Goal: Transaction & Acquisition: Obtain resource

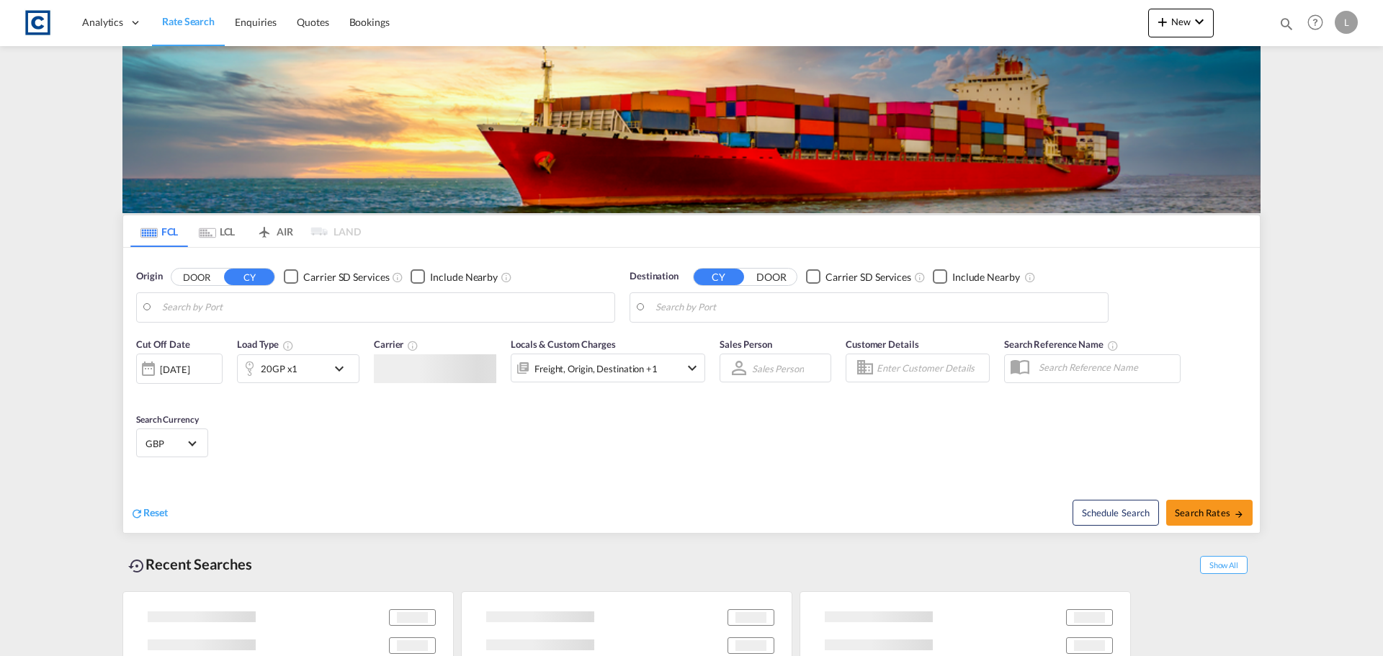
type input "GB-KT15, Runnymede"
type input "Karachi, PKKHI"
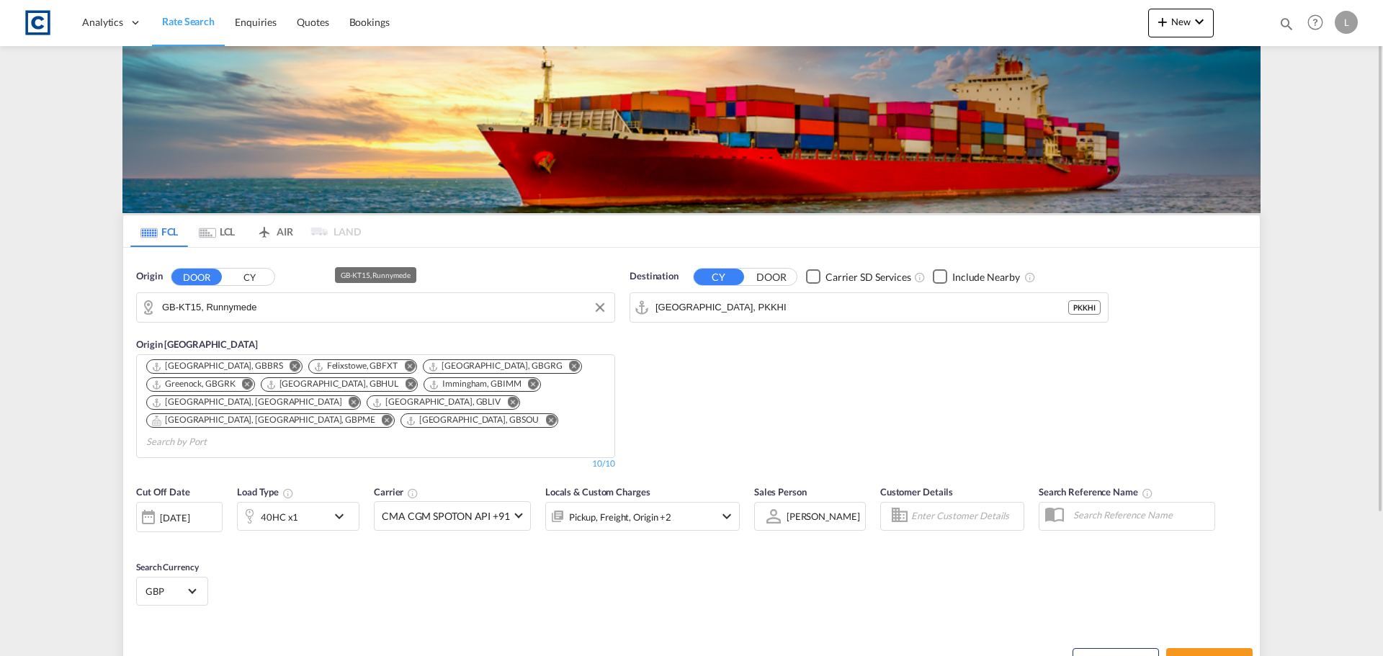
click at [257, 309] on input "GB-KT15, Runnymede" at bounding box center [384, 308] width 445 height 22
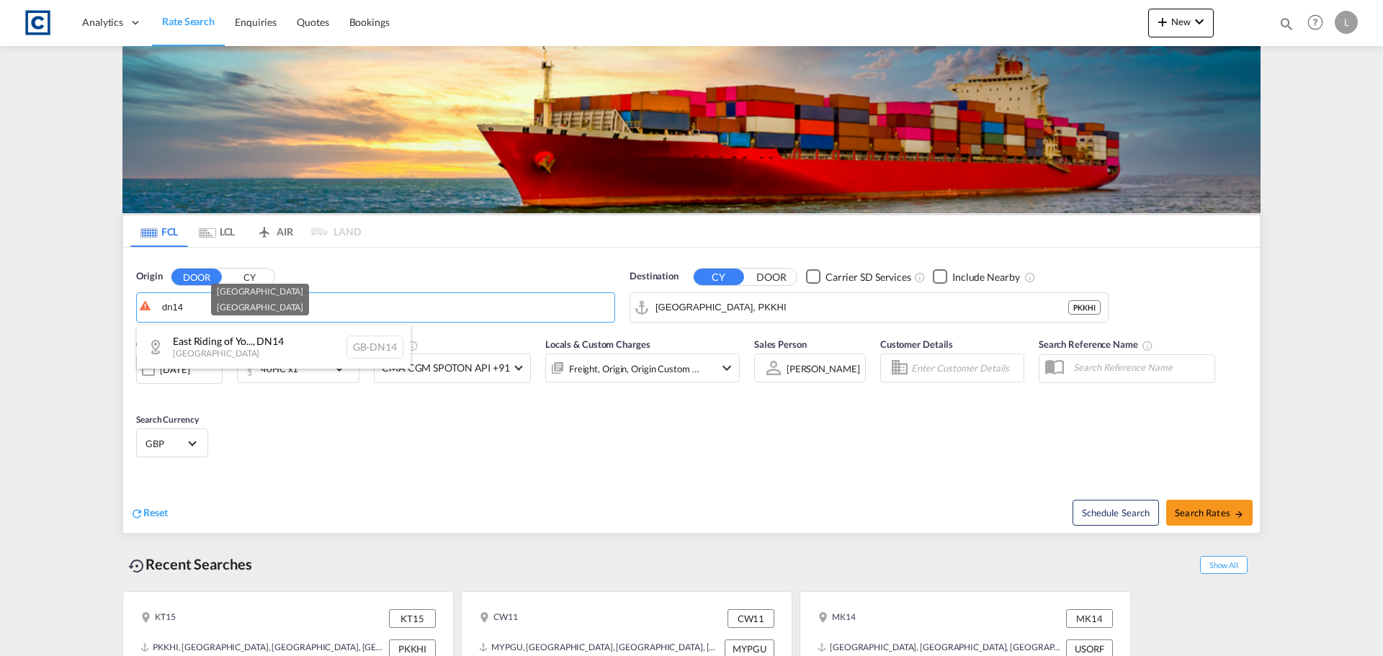
click at [261, 339] on div "East Riding of Yo... , DN14 United Kingdom GB-DN14" at bounding box center [274, 347] width 274 height 43
type input "GB-DN14, [GEOGRAPHIC_DATA]"
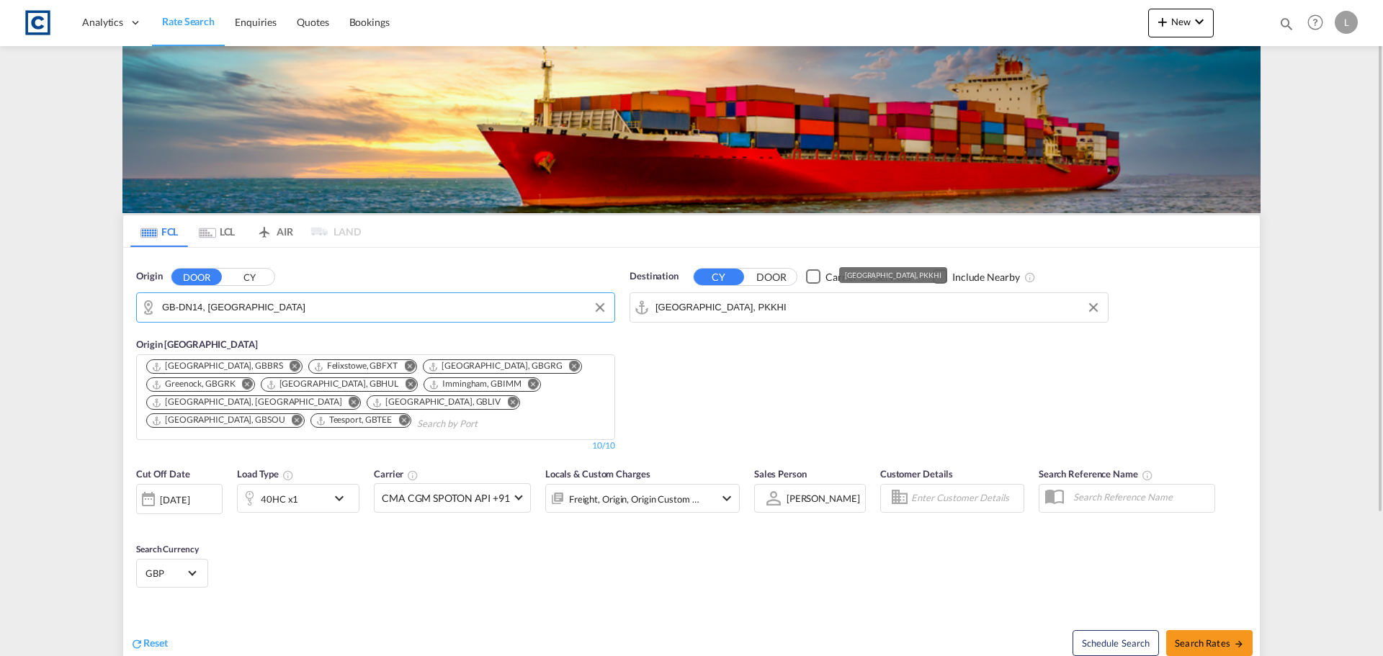
click at [704, 313] on input "Karachi, PKKHI" at bounding box center [877, 308] width 445 height 22
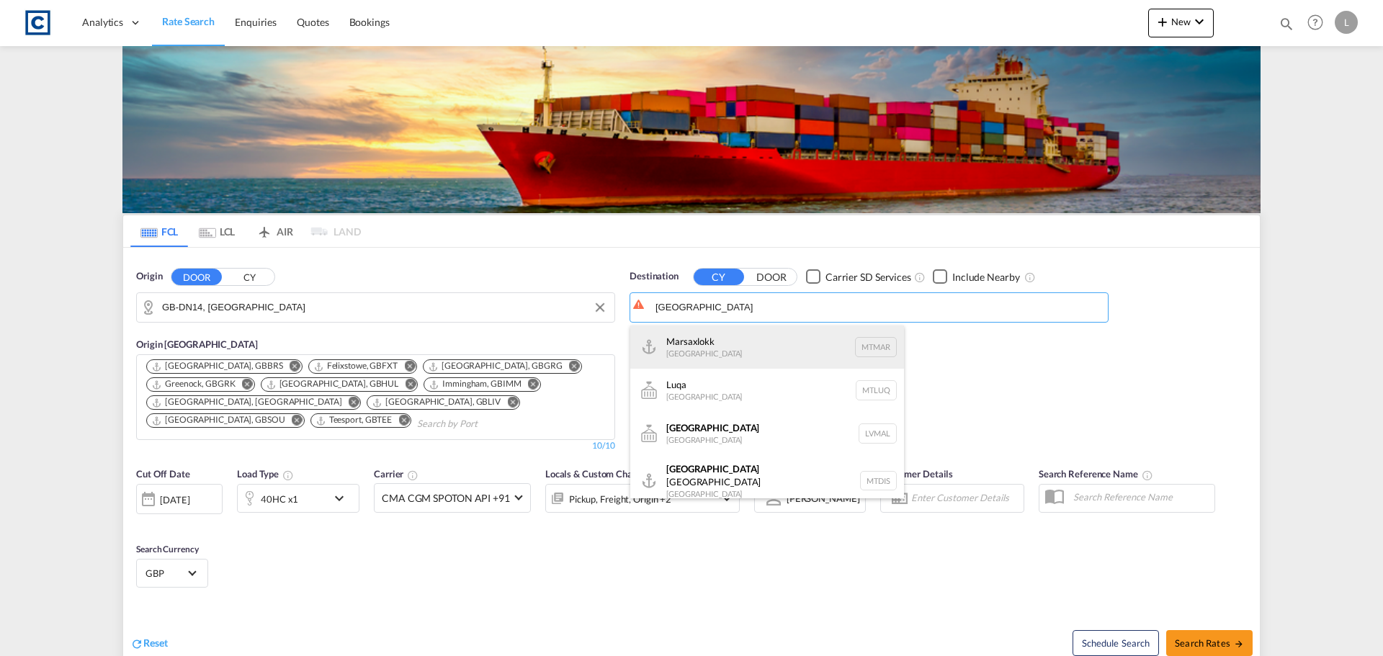
click at [769, 344] on div "Marsaxlokk Malta MTMAR" at bounding box center [767, 347] width 274 height 43
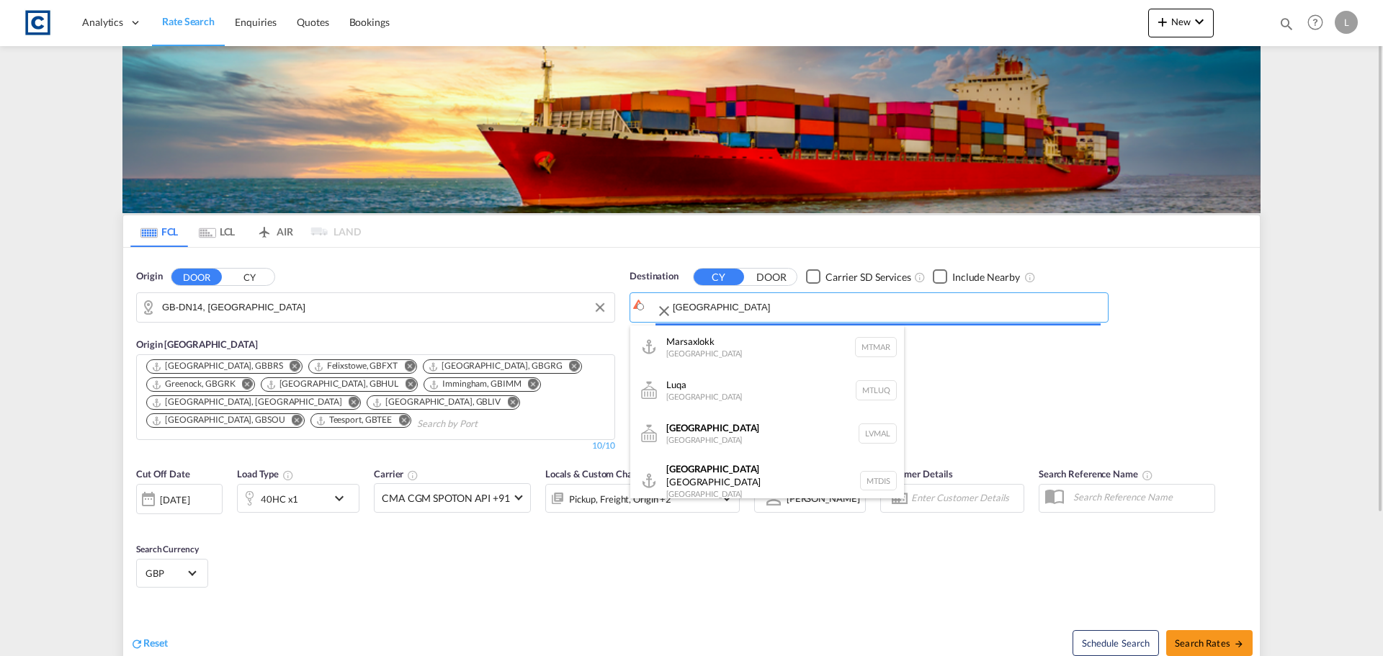
type input "Marsaxlokk, MTMAR"
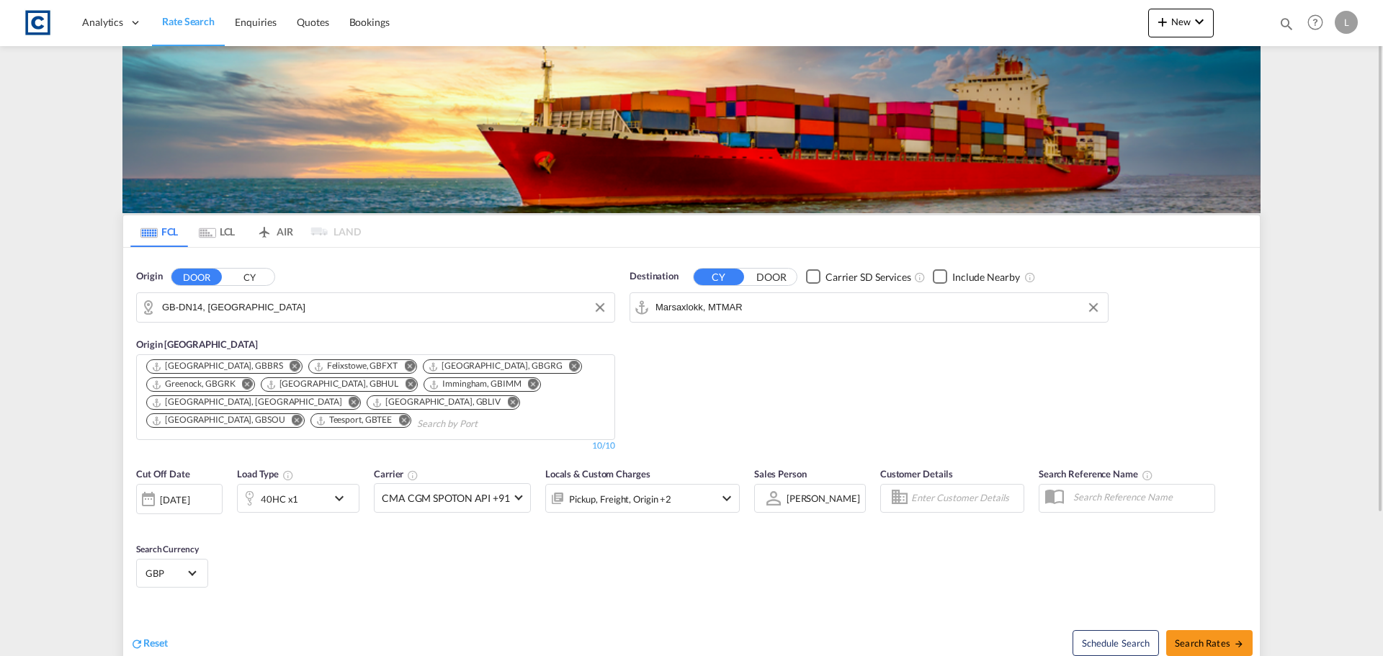
click at [304, 502] on div "40HC x1" at bounding box center [282, 498] width 89 height 29
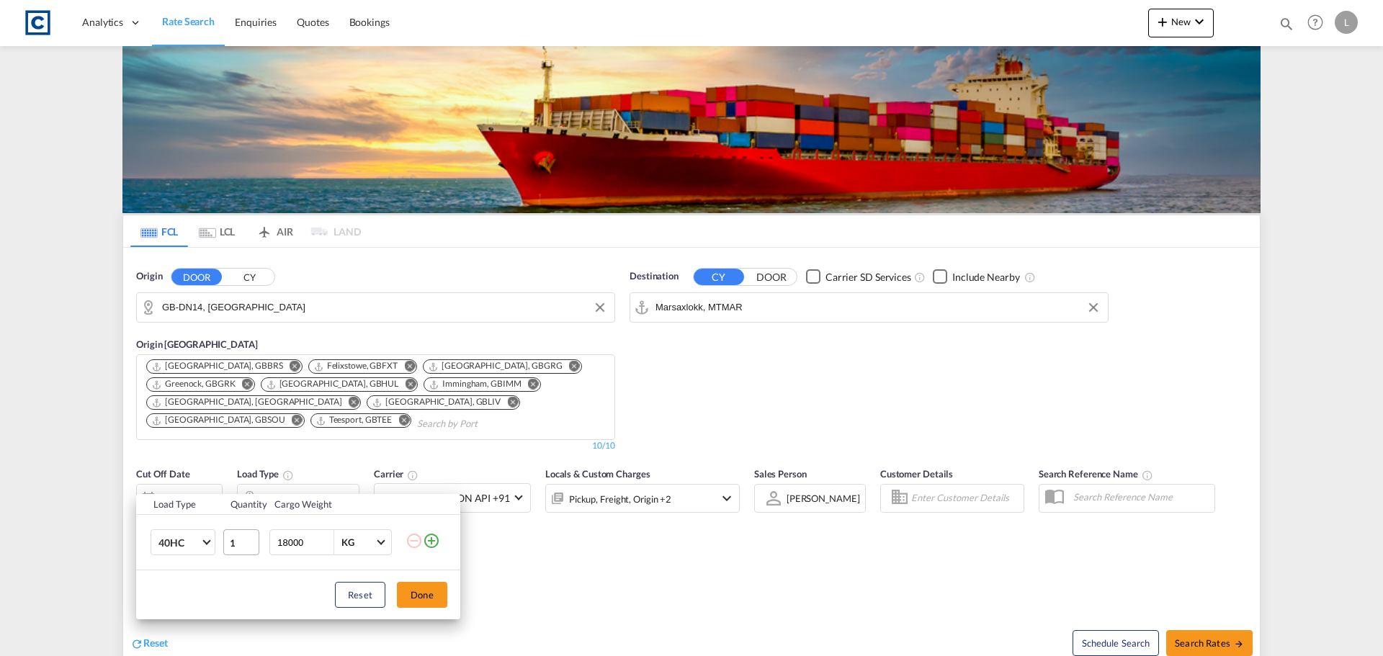
drag, startPoint x: 434, startPoint y: 539, endPoint x: 231, endPoint y: 545, distance: 203.2
click at [434, 539] on md-icon "icon-plus-circle-outline" at bounding box center [431, 540] width 17 height 17
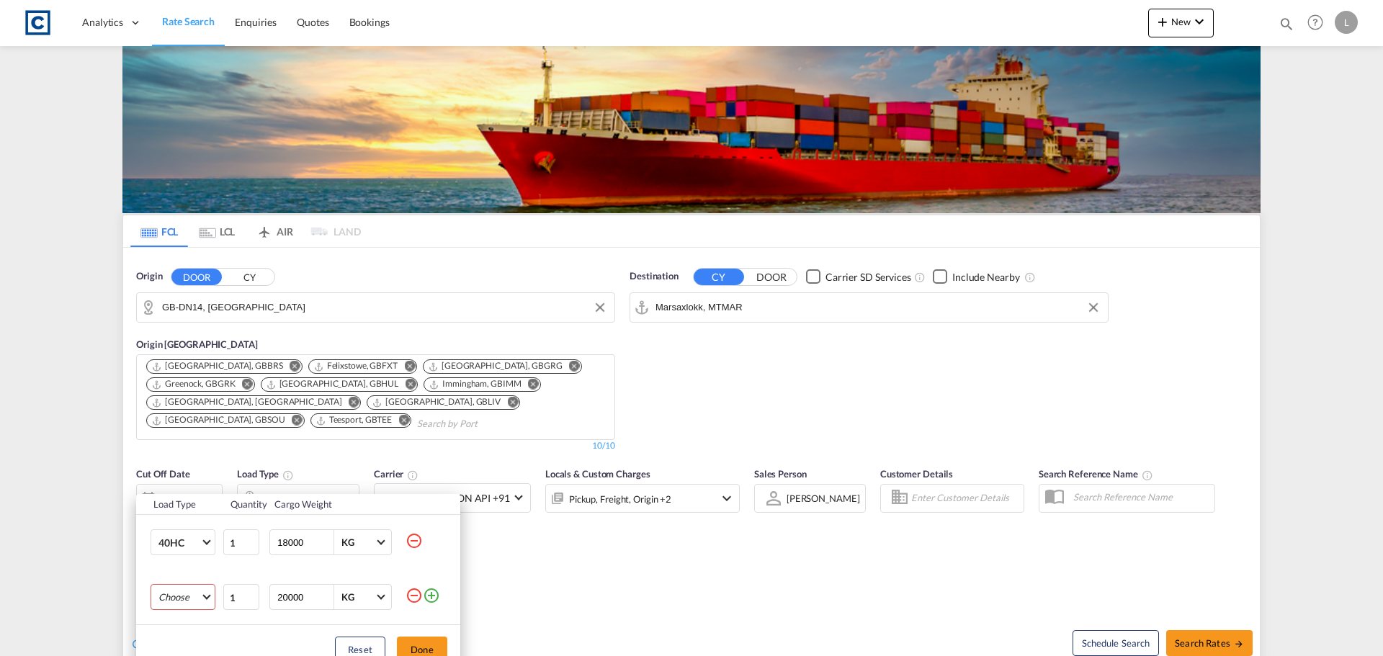
click at [171, 595] on md-select "Choose 20GP 40GP 40HC 45HC 20RE 40RE 40HR 20OT 40OT 20FR 40FR 40NR 20NR 45S 20T…" at bounding box center [183, 597] width 65 height 26
click at [184, 490] on md-option "20GP" at bounding box center [196, 482] width 98 height 35
drag, startPoint x: 310, startPoint y: 591, endPoint x: 166, endPoint y: 589, distance: 144.8
click at [166, 589] on tr "20GP 1 20000 KG KG" at bounding box center [298, 597] width 324 height 55
type input "18000"
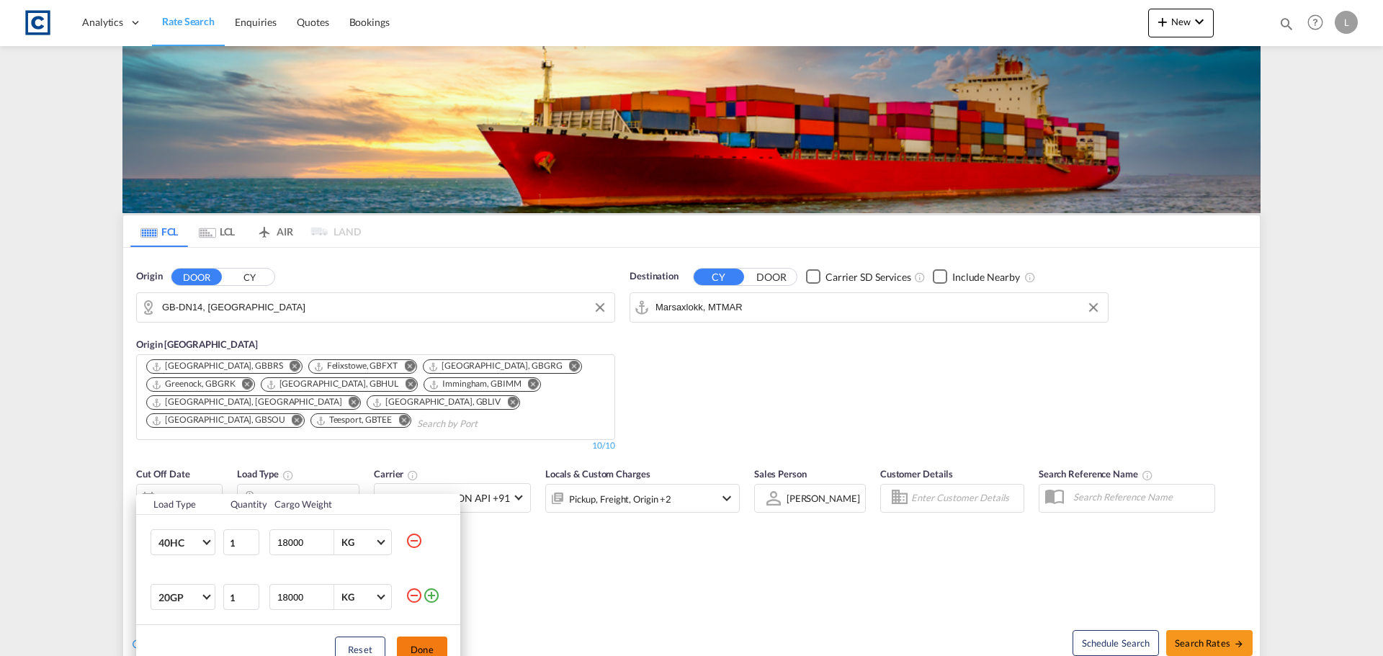
click at [434, 647] on button "Done" at bounding box center [422, 650] width 50 height 26
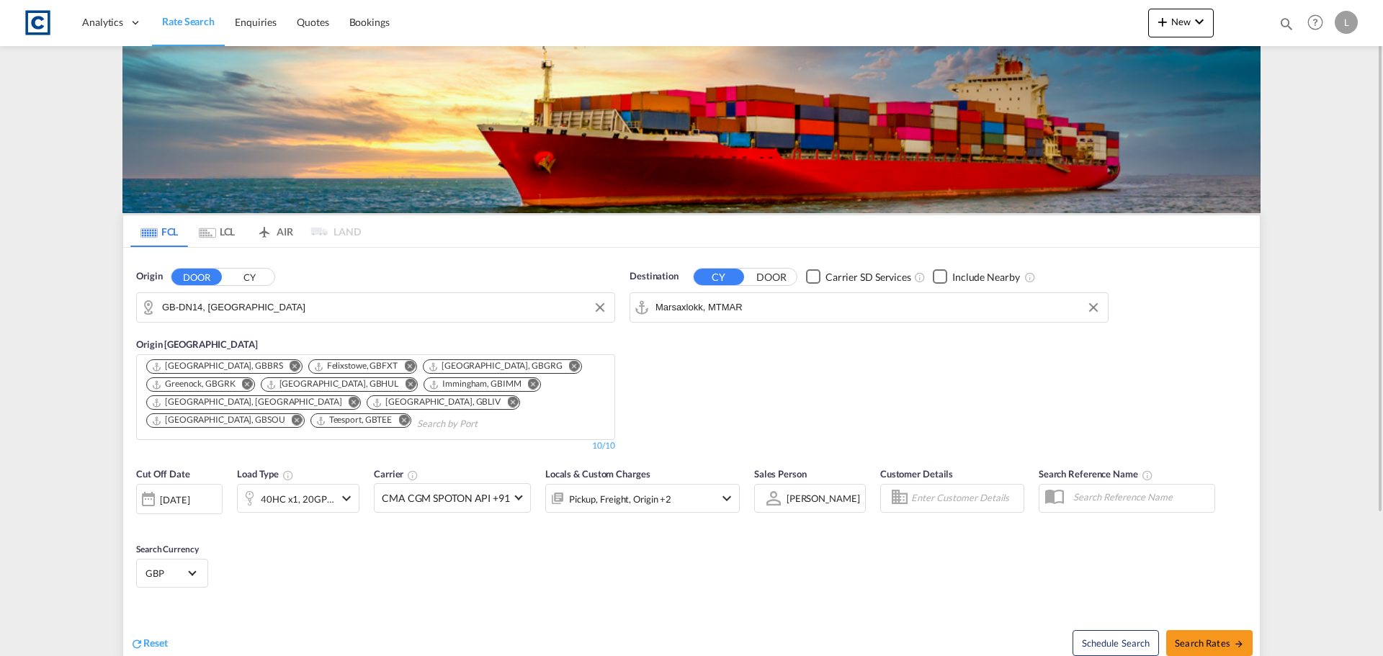
click at [653, 496] on div "Pickup, Freight, Origin +2" at bounding box center [620, 499] width 102 height 20
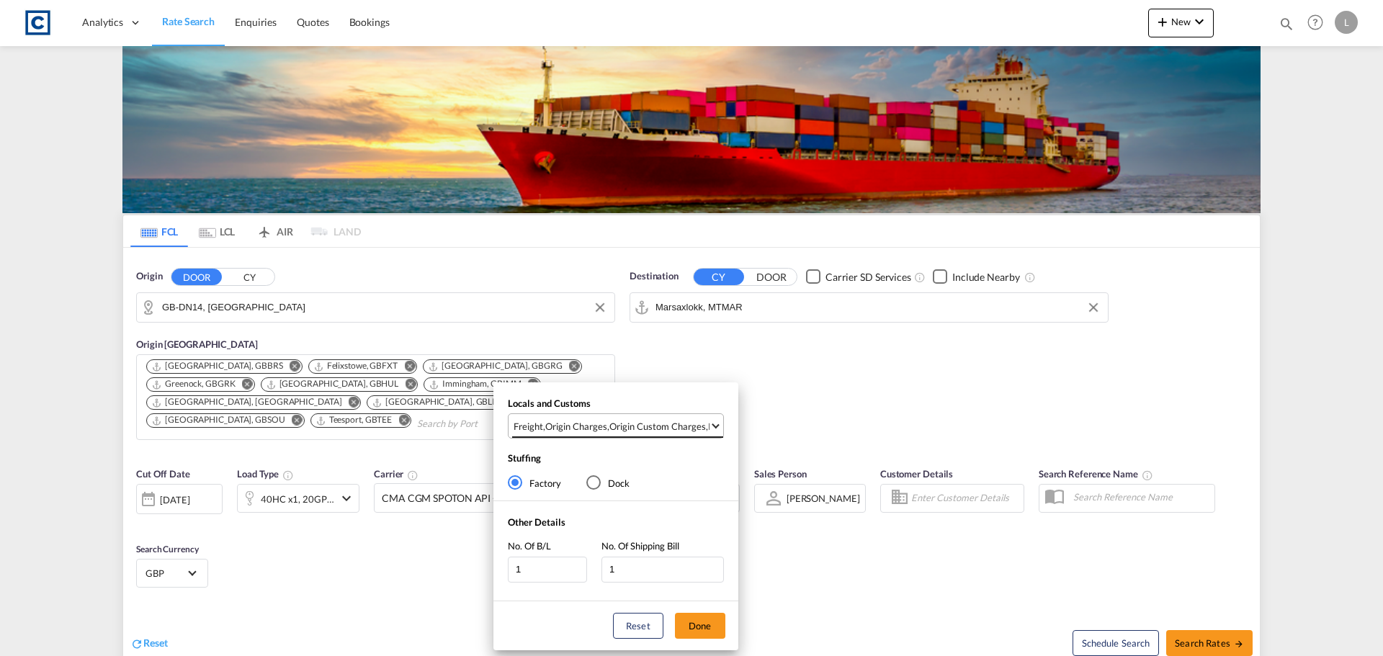
click at [640, 413] on md-select "Freight , Origin Charges , Origin Custom Charges , Pickup Charges Clear All Sel…" at bounding box center [616, 425] width 216 height 25
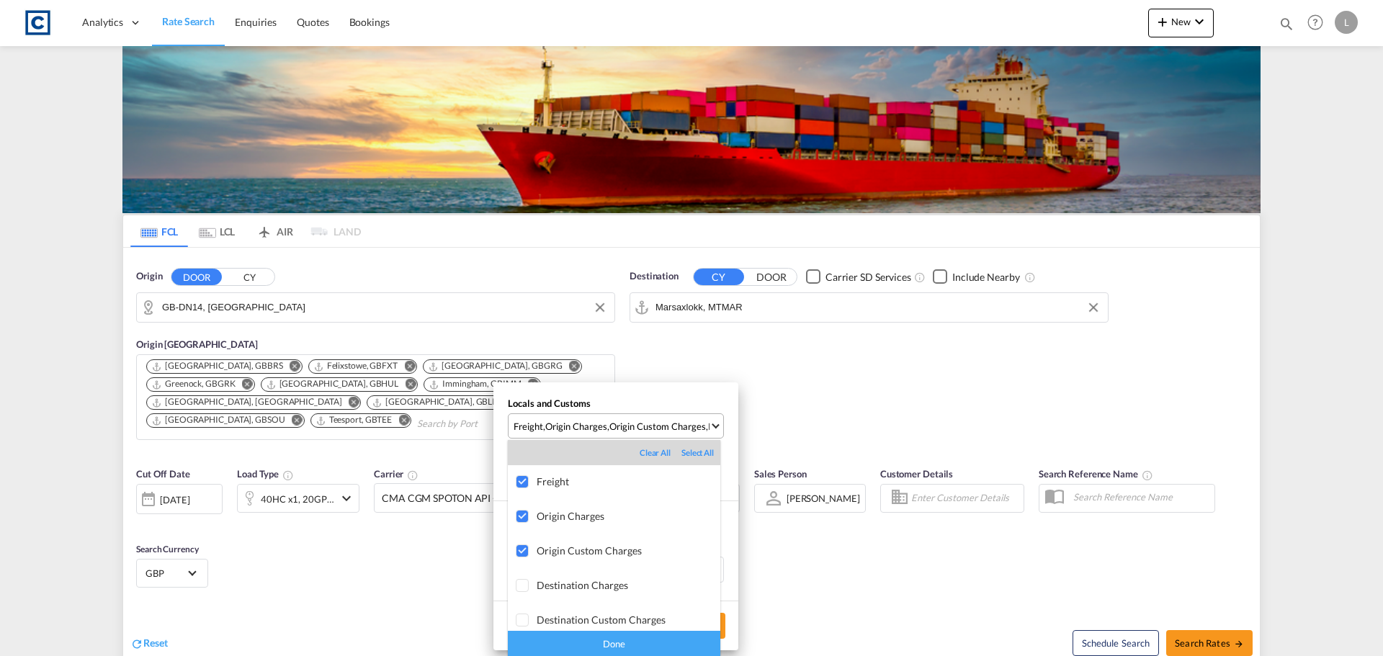
click at [637, 416] on md-backdrop at bounding box center [691, 328] width 1383 height 656
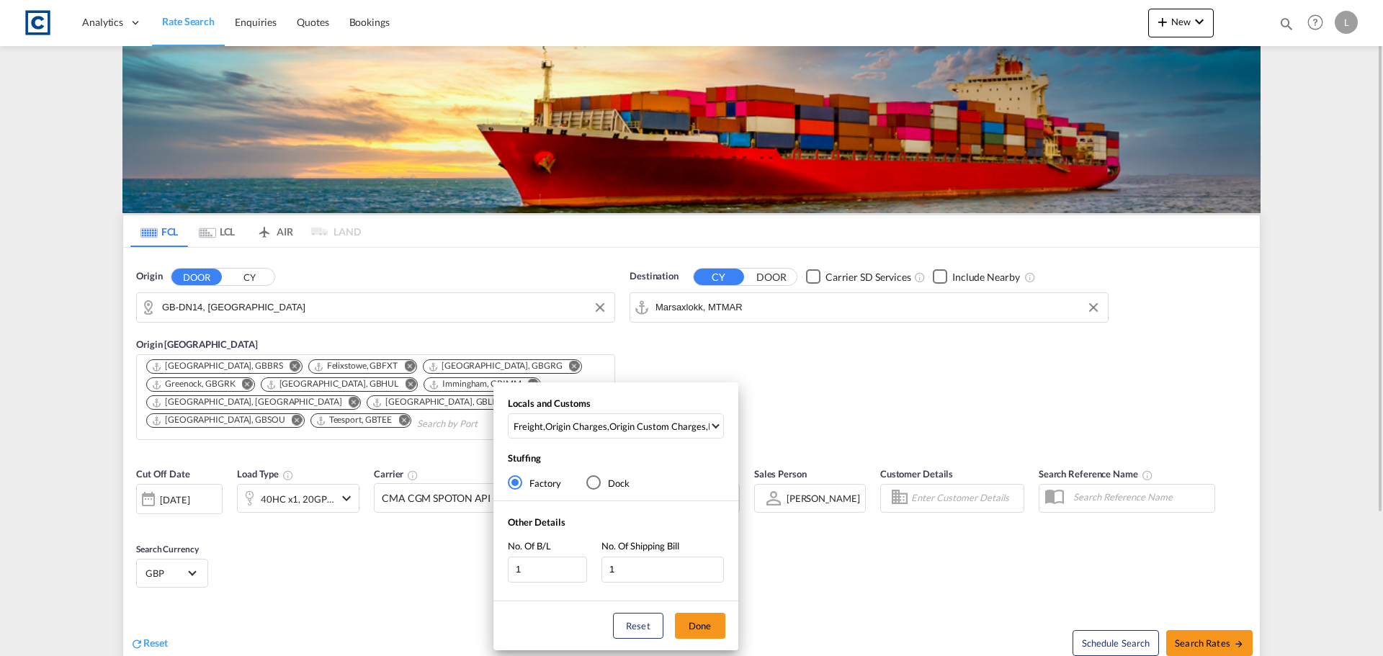
drag, startPoint x: 706, startPoint y: 628, endPoint x: 714, endPoint y: 628, distance: 8.6
click at [707, 628] on button "Done" at bounding box center [700, 626] width 50 height 26
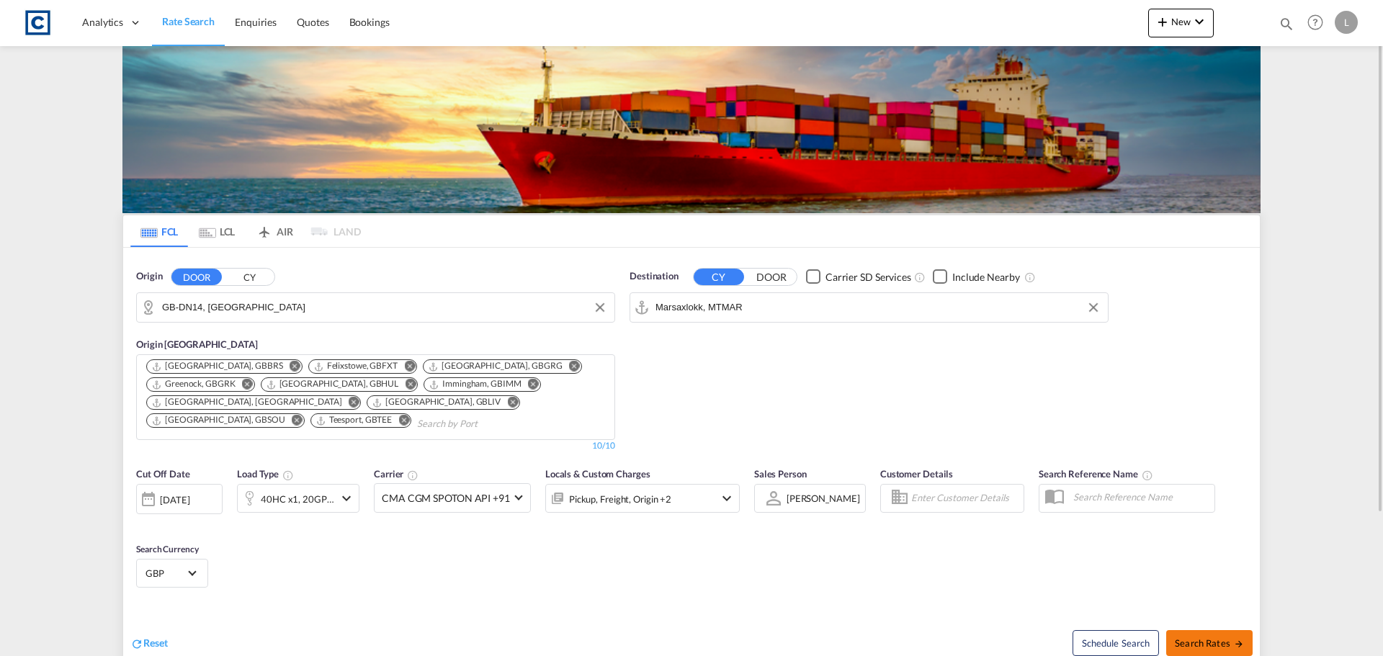
click at [1202, 637] on span "Search Rates" at bounding box center [1209, 643] width 69 height 12
type input "DN14 to MTMAR / 12 Sep 2025"
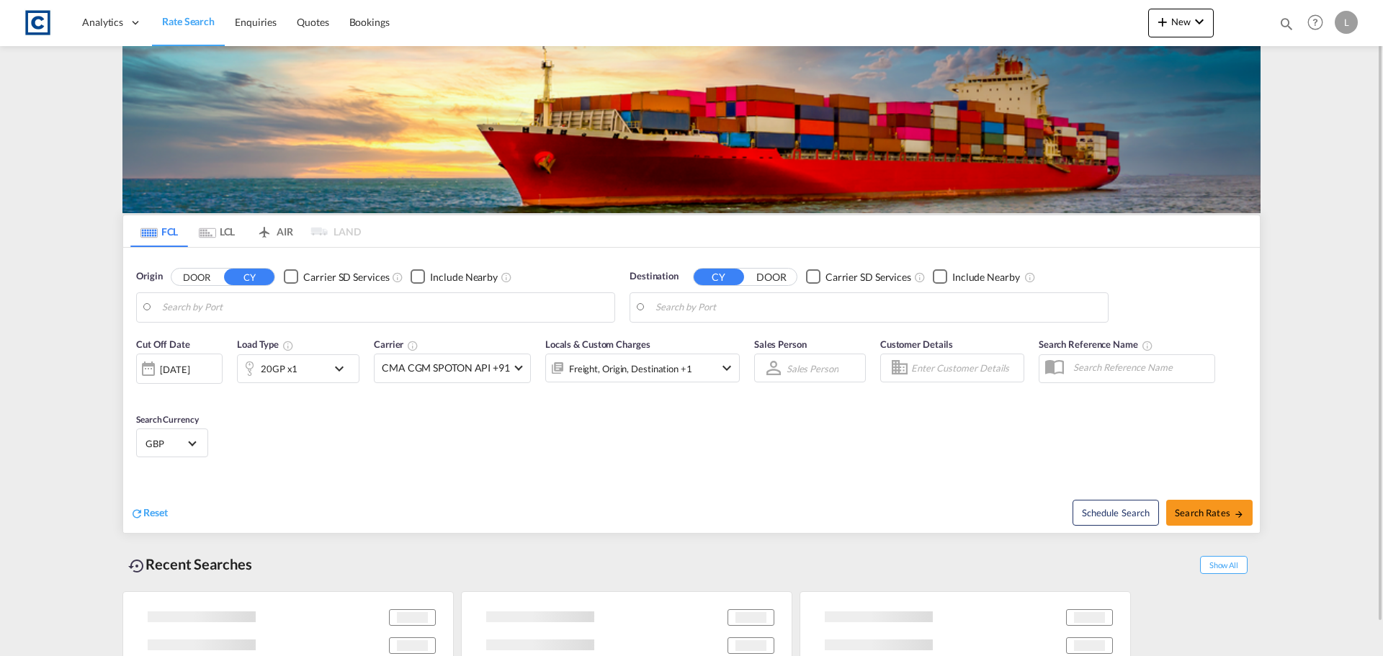
type input "GB-DN14, [GEOGRAPHIC_DATA]"
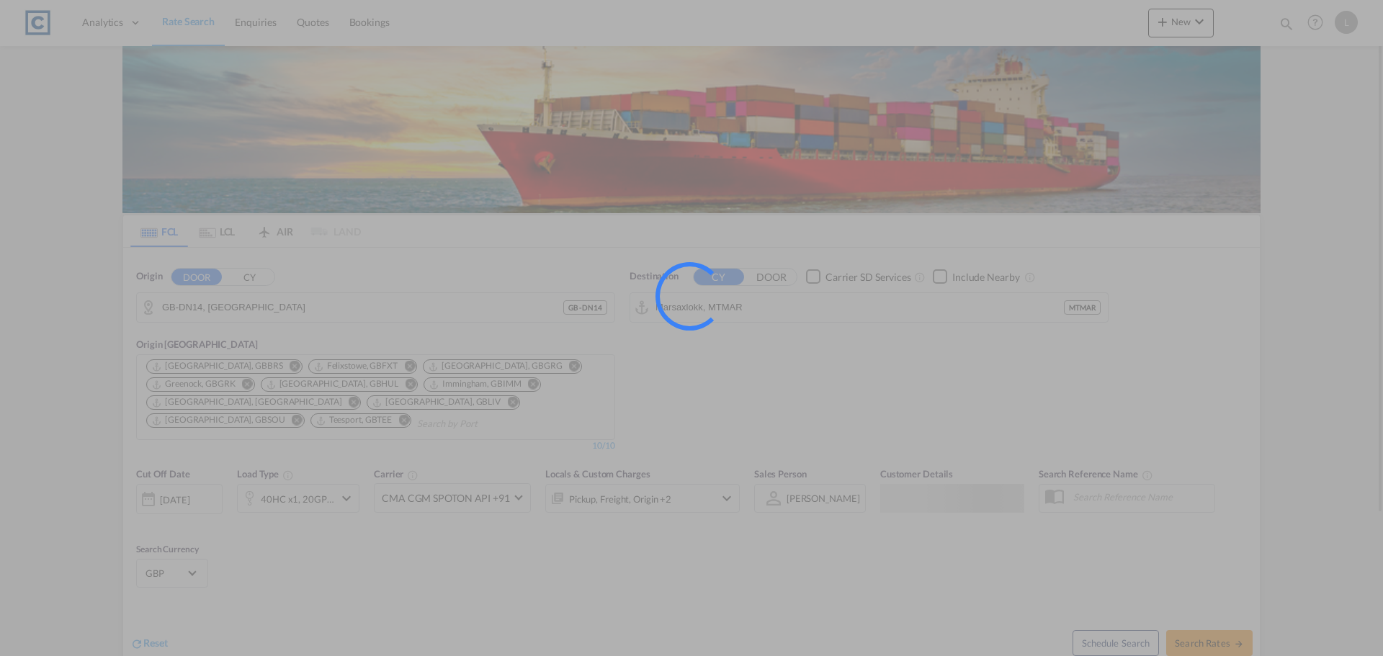
click at [686, 309] on div at bounding box center [689, 296] width 97 height 97
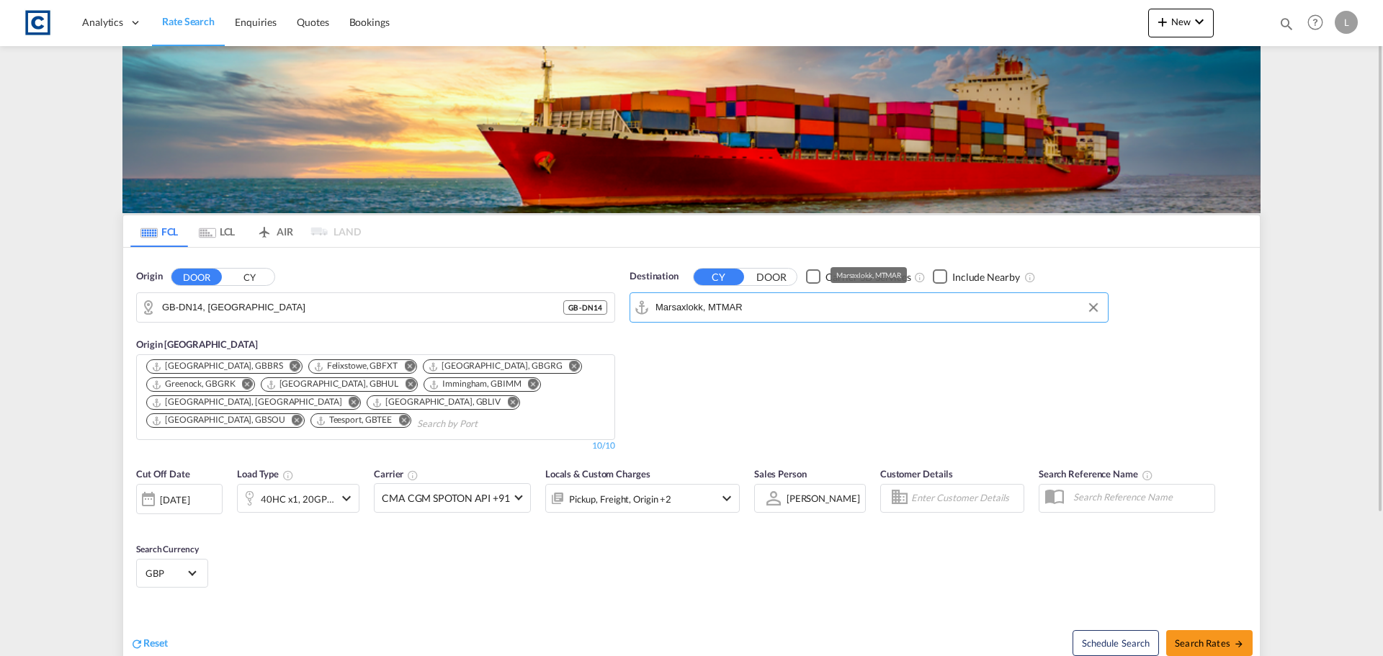
click at [686, 309] on input "Marsaxlokk, MTMAR" at bounding box center [877, 308] width 445 height 22
drag, startPoint x: 771, startPoint y: 357, endPoint x: 766, endPoint y: 431, distance: 73.7
click at [771, 358] on div "[PERSON_NAME] [GEOGRAPHIC_DATA] [GEOGRAPHIC_DATA]" at bounding box center [767, 347] width 274 height 43
type input "Valletta, MTMLA"
click at [1237, 642] on md-icon "icon-arrow-right" at bounding box center [1239, 644] width 10 height 10
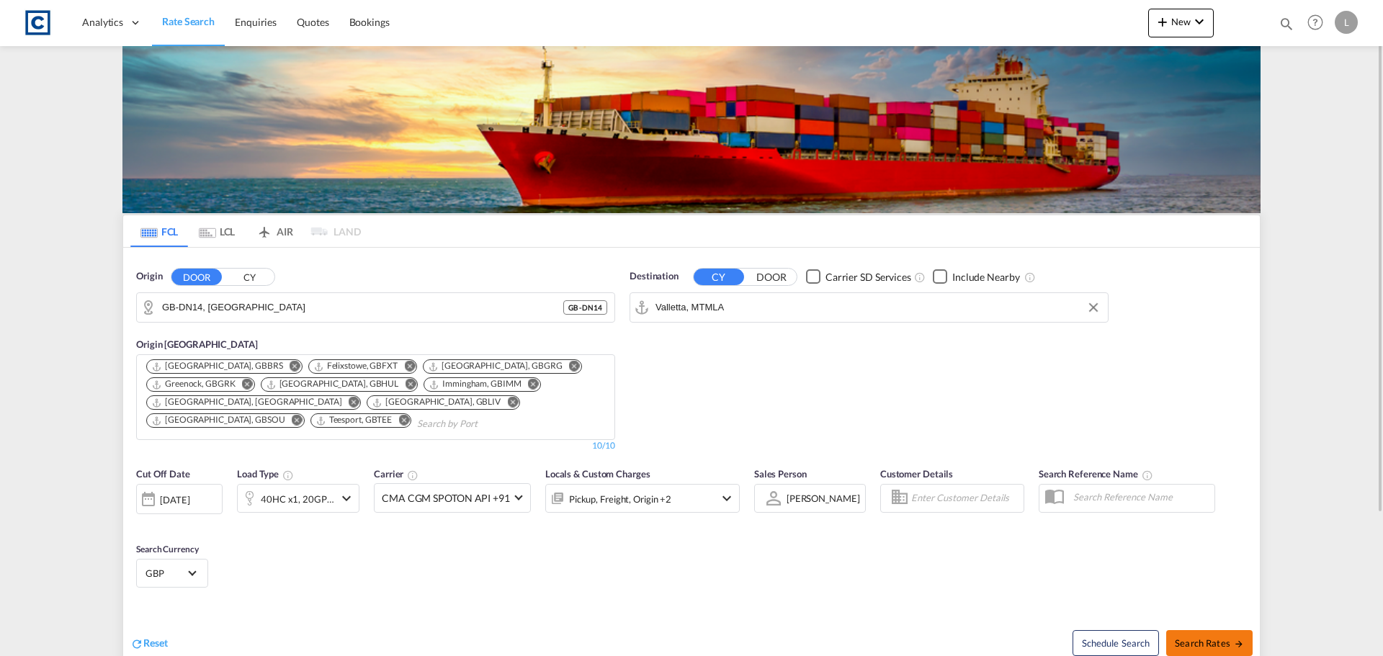
type input "DN14 to MTMLA / [DATE]"
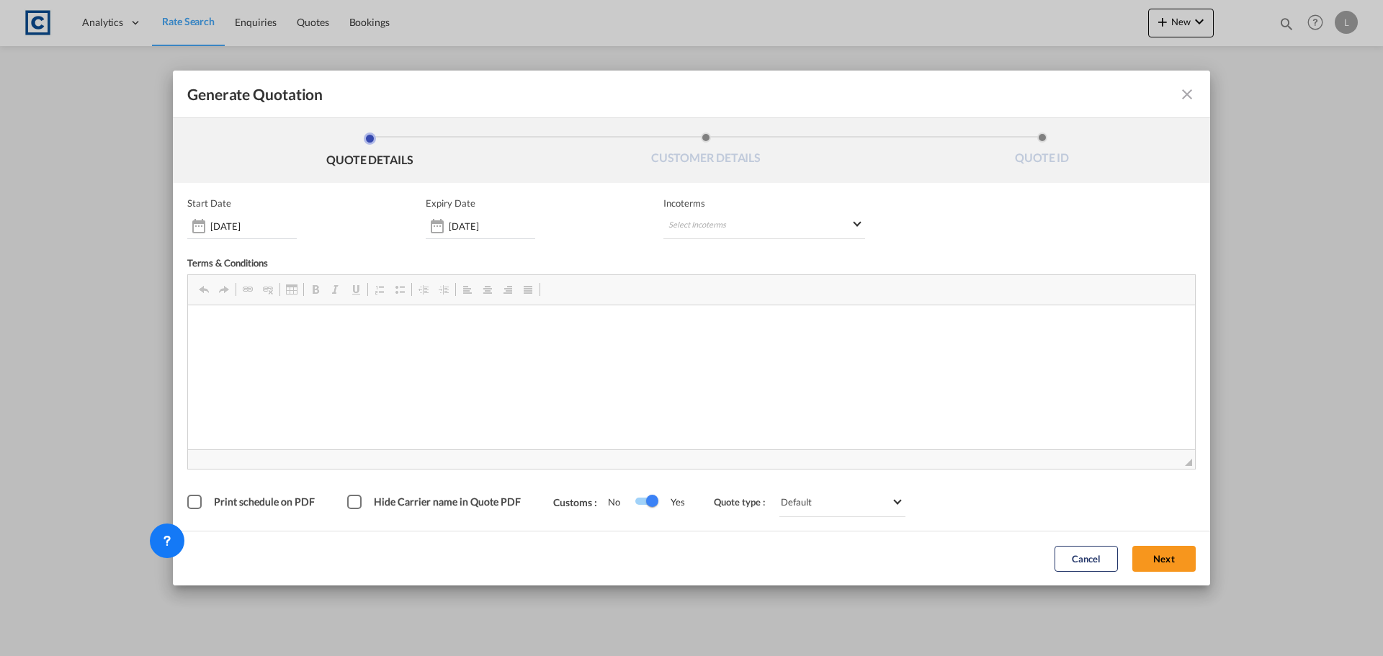
click at [1156, 470] on div "Start Date [DATE] Expiry Date [DATE] Incoterms Select Incoterms FOB - export Fr…" at bounding box center [691, 356] width 1008 height 319
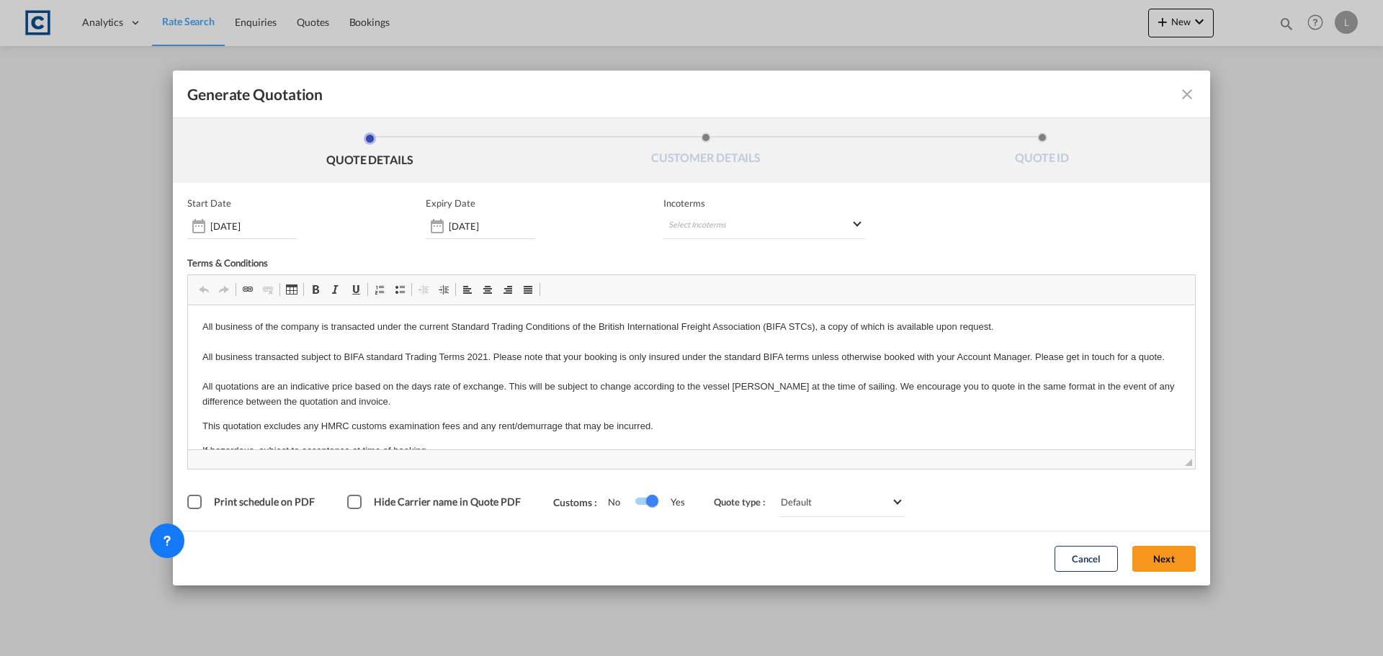
drag, startPoint x: 1168, startPoint y: 559, endPoint x: 560, endPoint y: 388, distance: 631.4
click at [1165, 558] on button "Next" at bounding box center [1163, 559] width 63 height 26
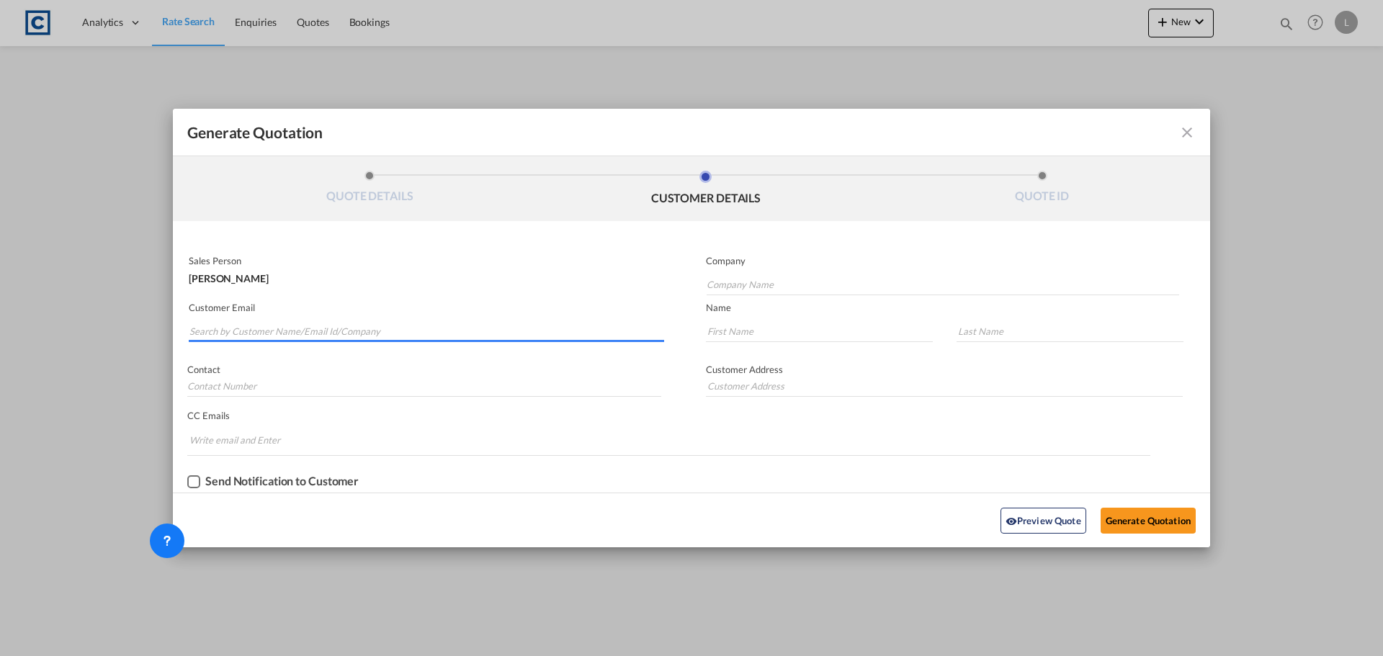
click at [277, 326] on input "Search by Customer Name/Email Id/Company" at bounding box center [426, 332] width 475 height 22
click at [244, 327] on input "Search by Customer Name/Email Id/Company" at bounding box center [426, 332] width 475 height 22
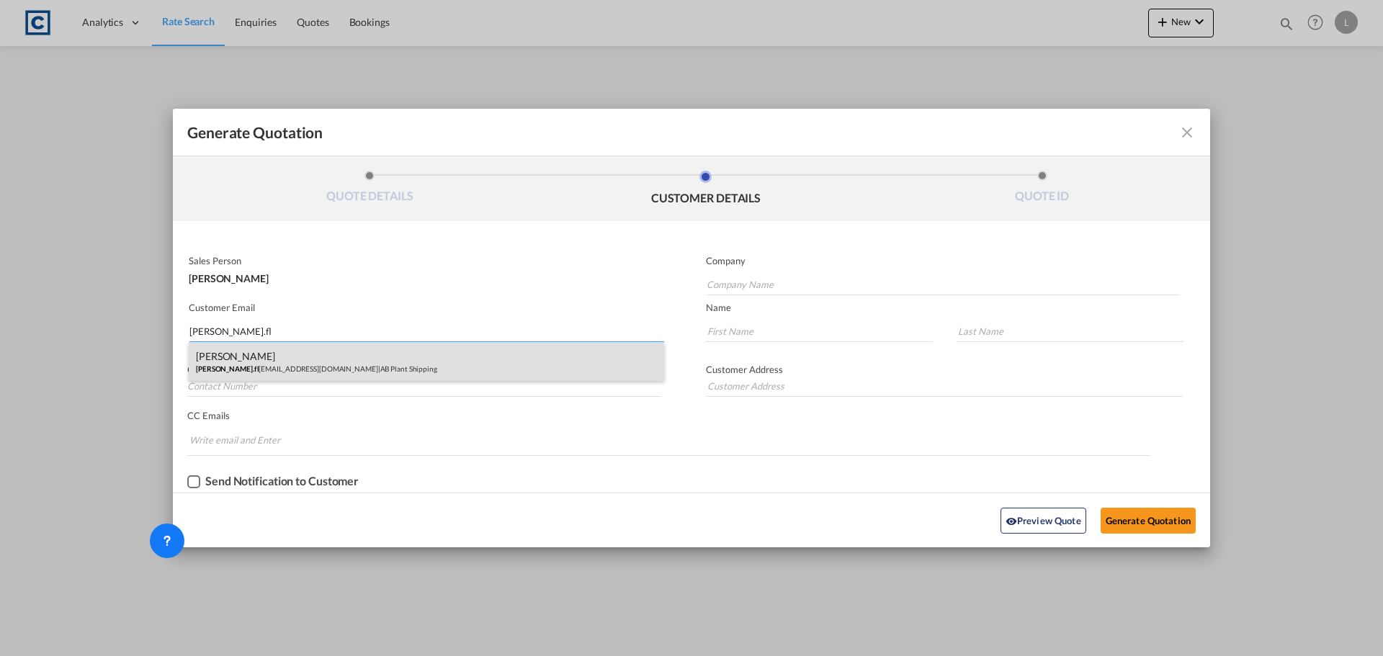
type input "[PERSON_NAME].fl"
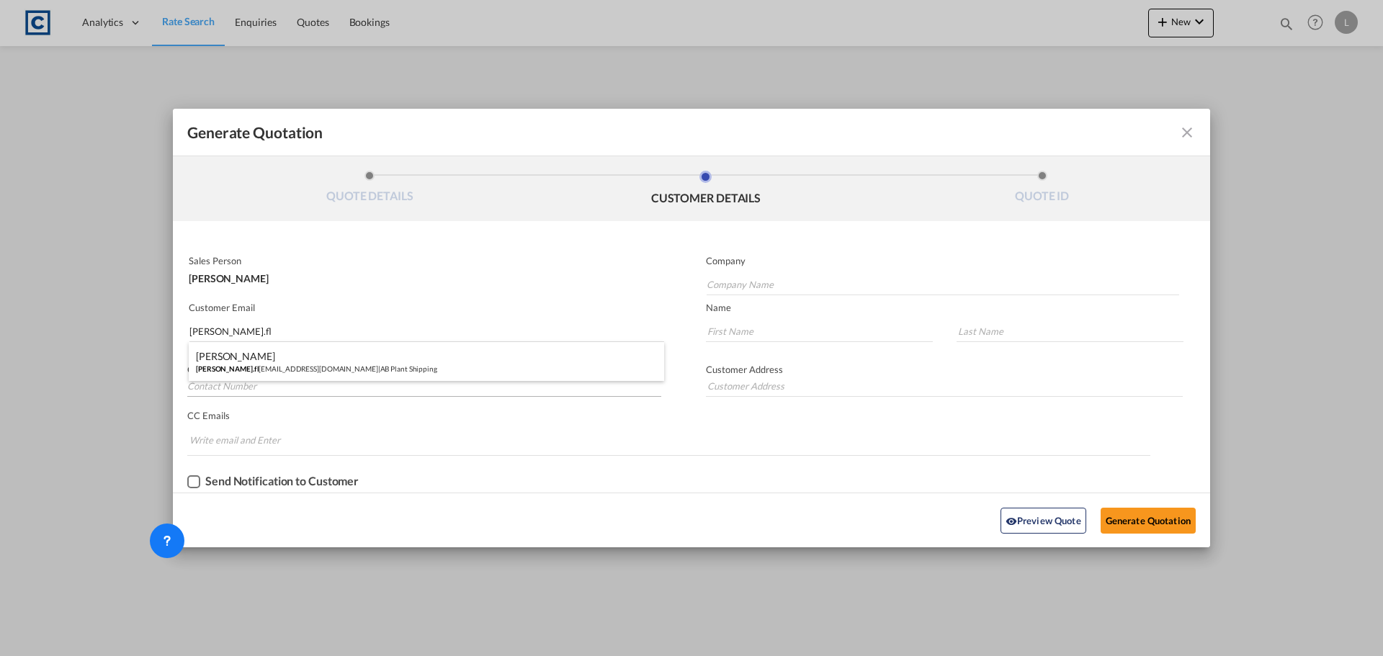
drag, startPoint x: 264, startPoint y: 369, endPoint x: 601, endPoint y: 387, distance: 337.5
click at [264, 369] on div "[PERSON_NAME] Fleet [PERSON_NAME].fl [EMAIL_ADDRESS][DOMAIN_NAME] | AB Plant Sh…" at bounding box center [426, 361] width 475 height 39
type input "AB Plant Shipping"
type input "[PERSON_NAME][EMAIL_ADDRESS][DOMAIN_NAME]"
type input "[PERSON_NAME]"
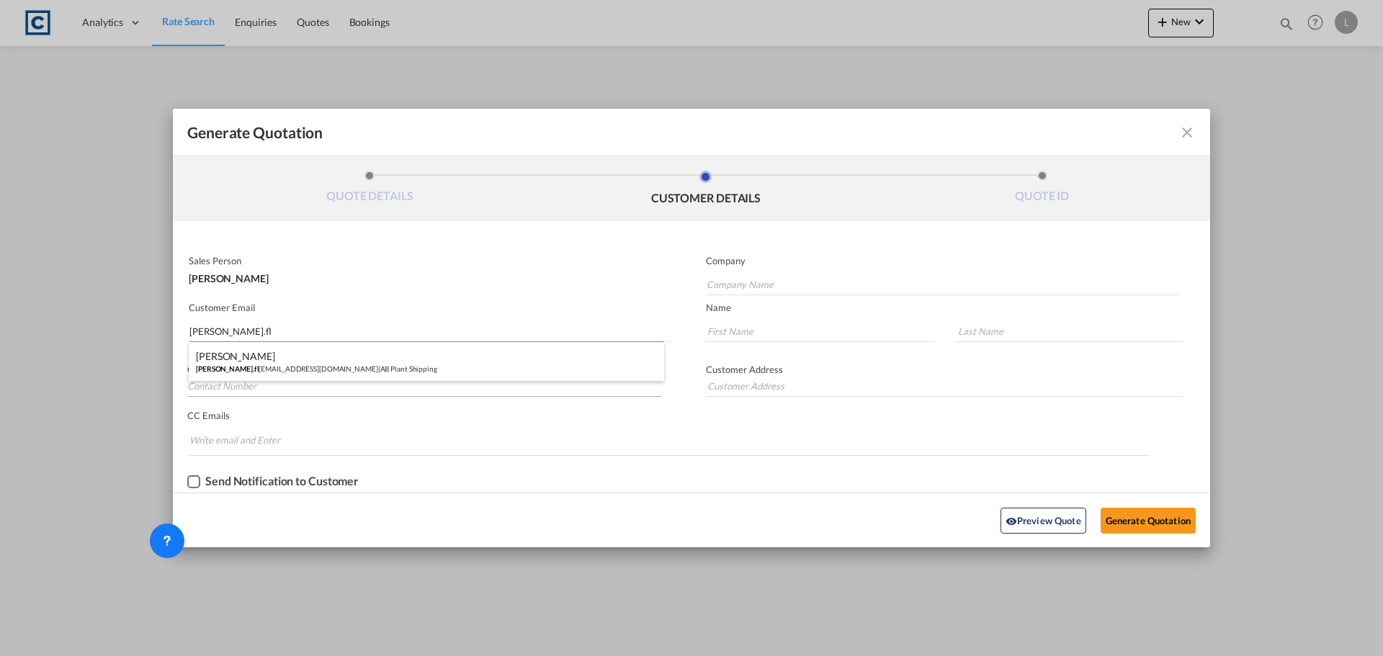
type input "Fleet"
type input "01708728800"
type input "3rd floor [PERSON_NAME][GEOGRAPHIC_DATA] [STREET_ADDRESS]"
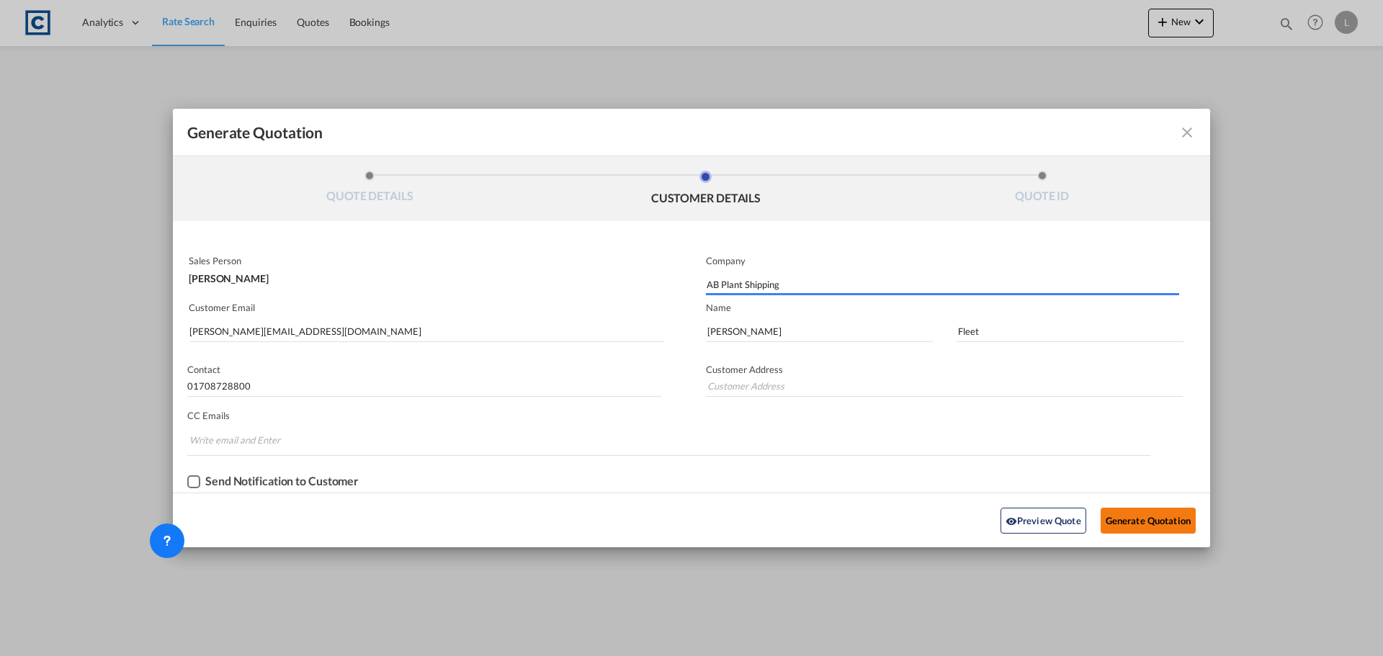
click at [1137, 521] on button "Generate Quotation" at bounding box center [1148, 521] width 95 height 26
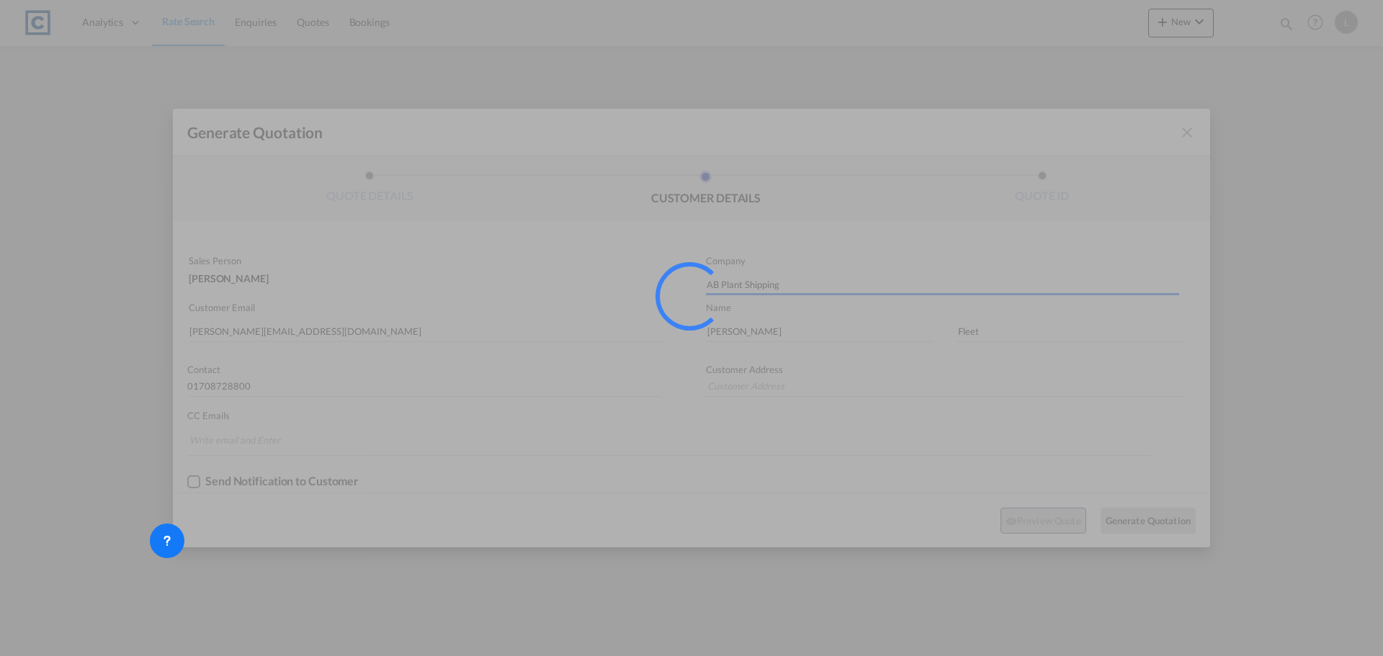
type input "3rd floor [PERSON_NAME][GEOGRAPHIC_DATA] [STREET_ADDRESS]"
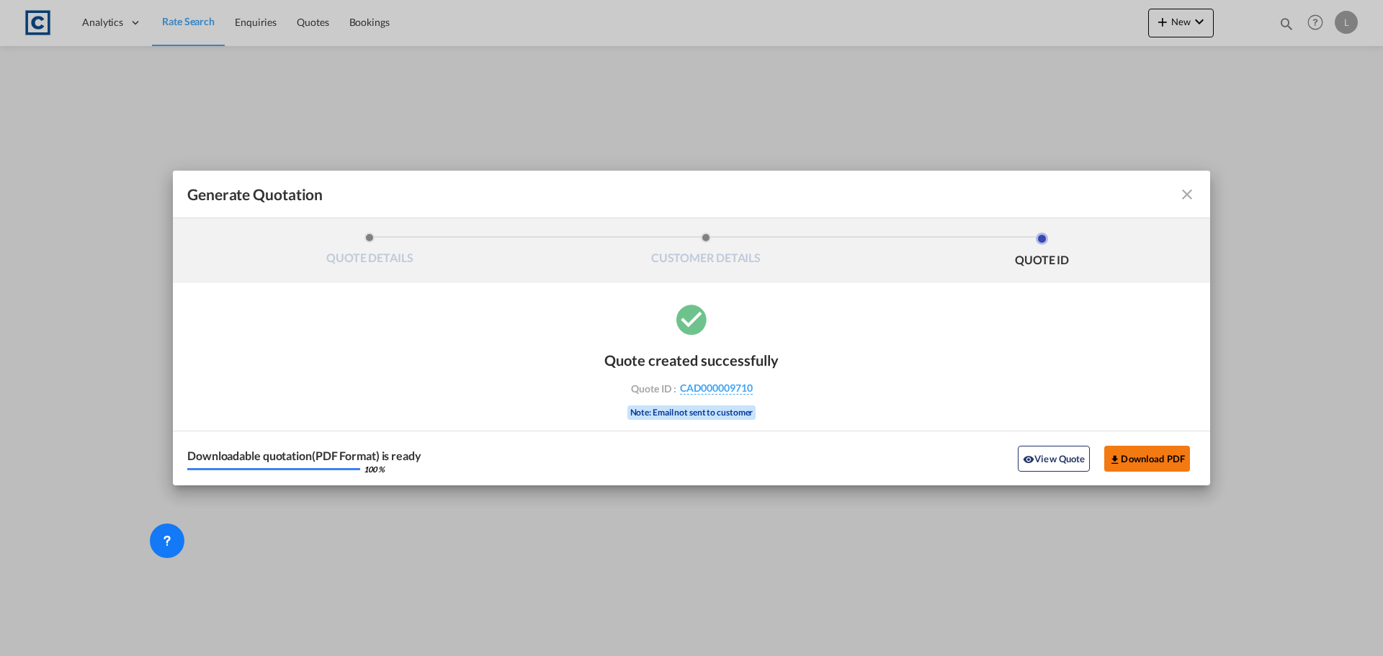
click at [1139, 457] on button "Download PDF" at bounding box center [1147, 459] width 86 height 26
click at [1193, 190] on md-icon "icon-close fg-AAA8AD cursor m-0" at bounding box center [1186, 194] width 17 height 17
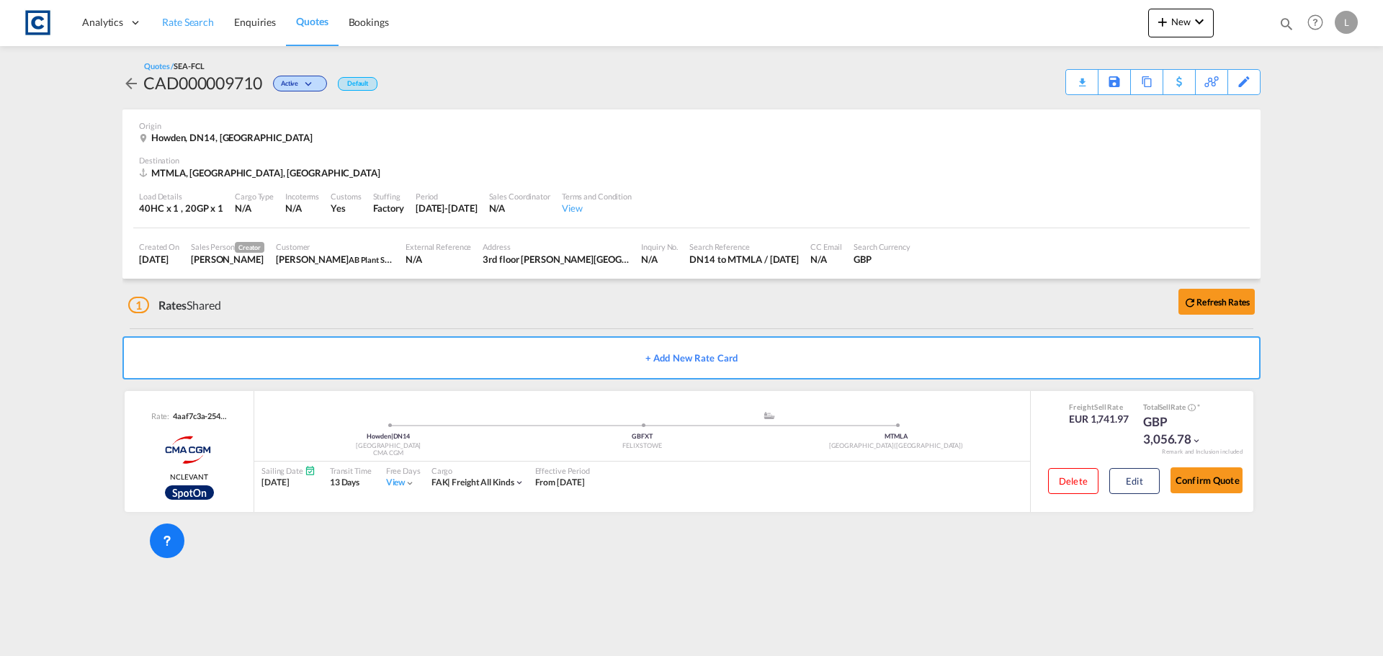
click at [192, 19] on span "Rate Search" at bounding box center [188, 22] width 52 height 12
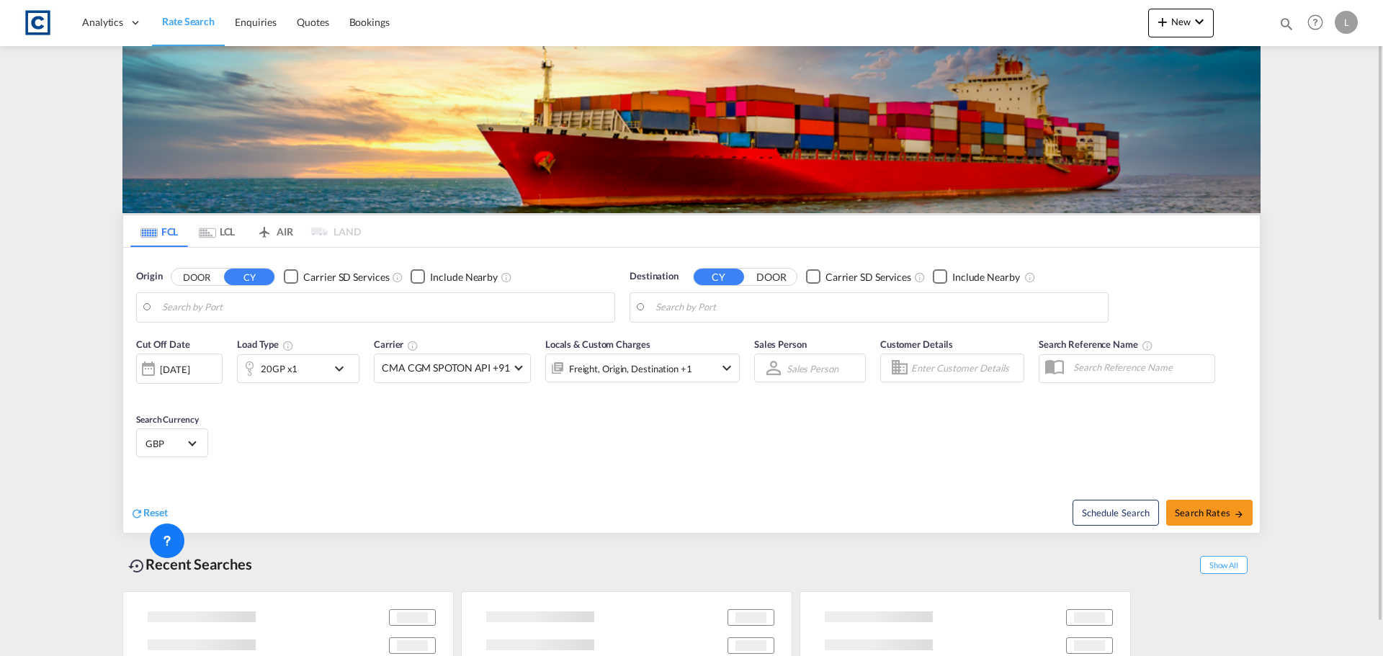
type input "GB-DN14, [GEOGRAPHIC_DATA]"
type input "Valletta, MTMLA"
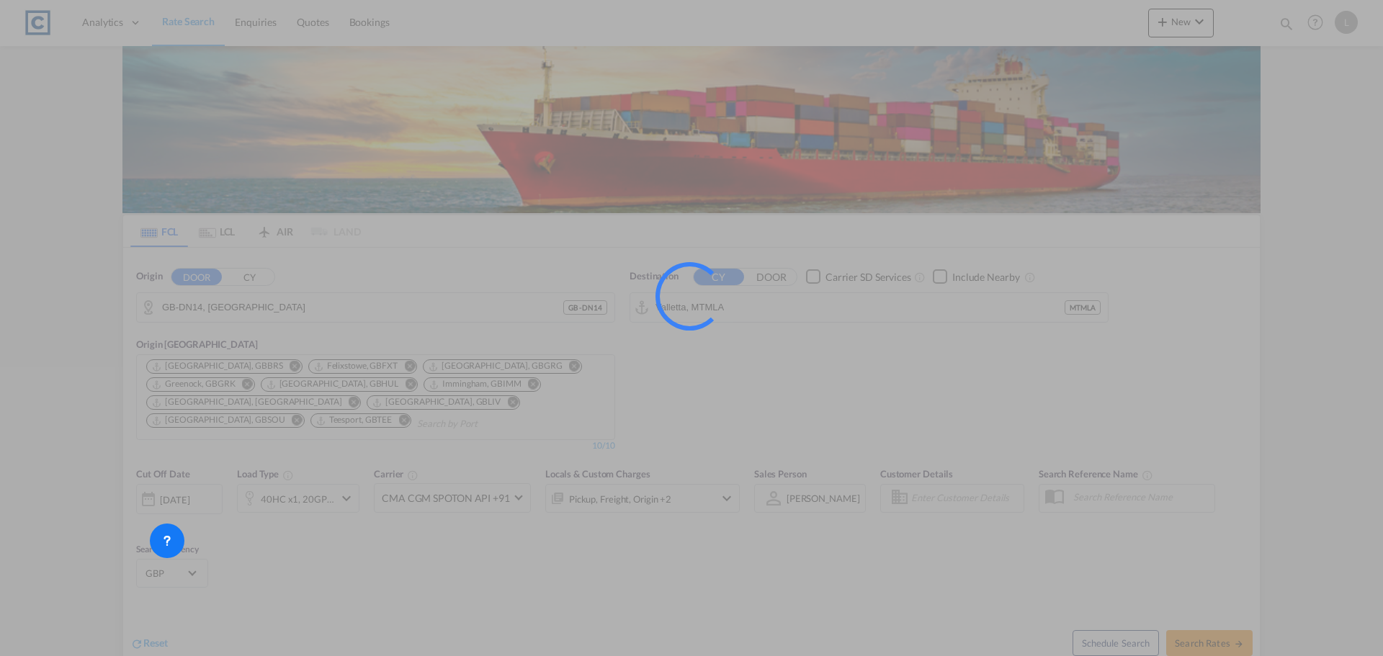
click at [174, 310] on div at bounding box center [691, 328] width 1383 height 656
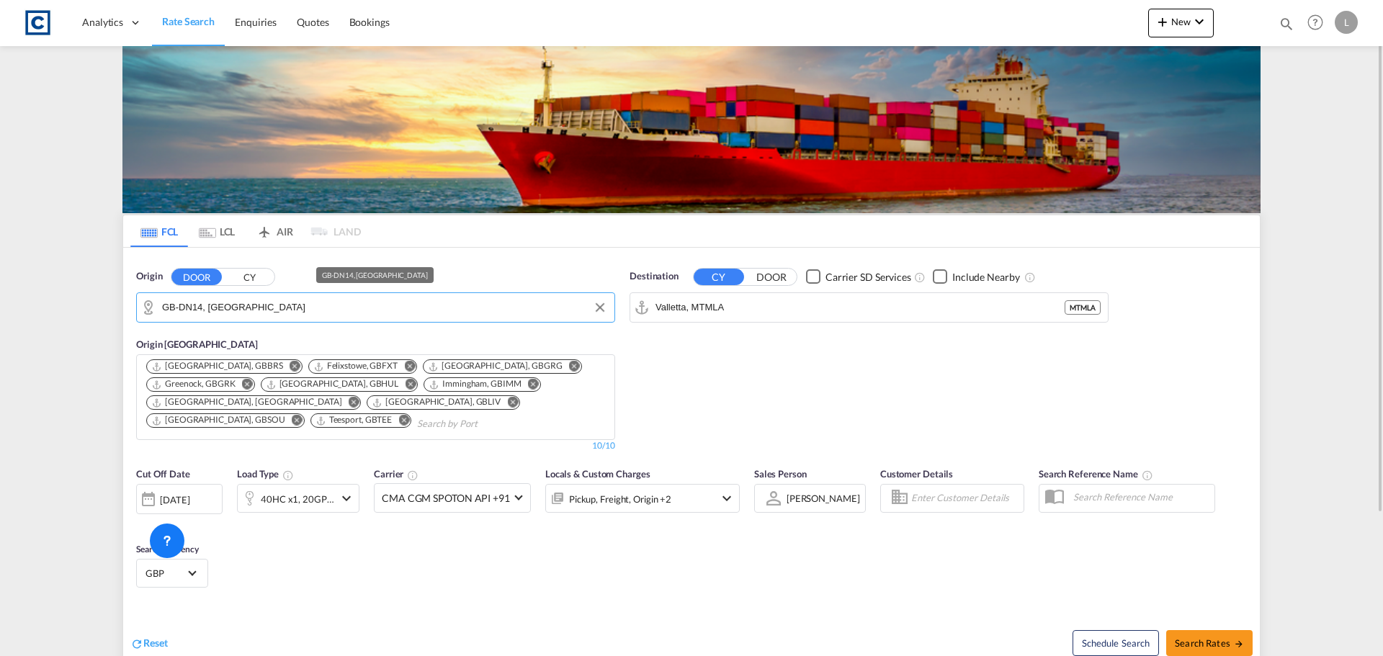
click at [174, 311] on input "GB-DN14, [GEOGRAPHIC_DATA]" at bounding box center [384, 308] width 445 height 22
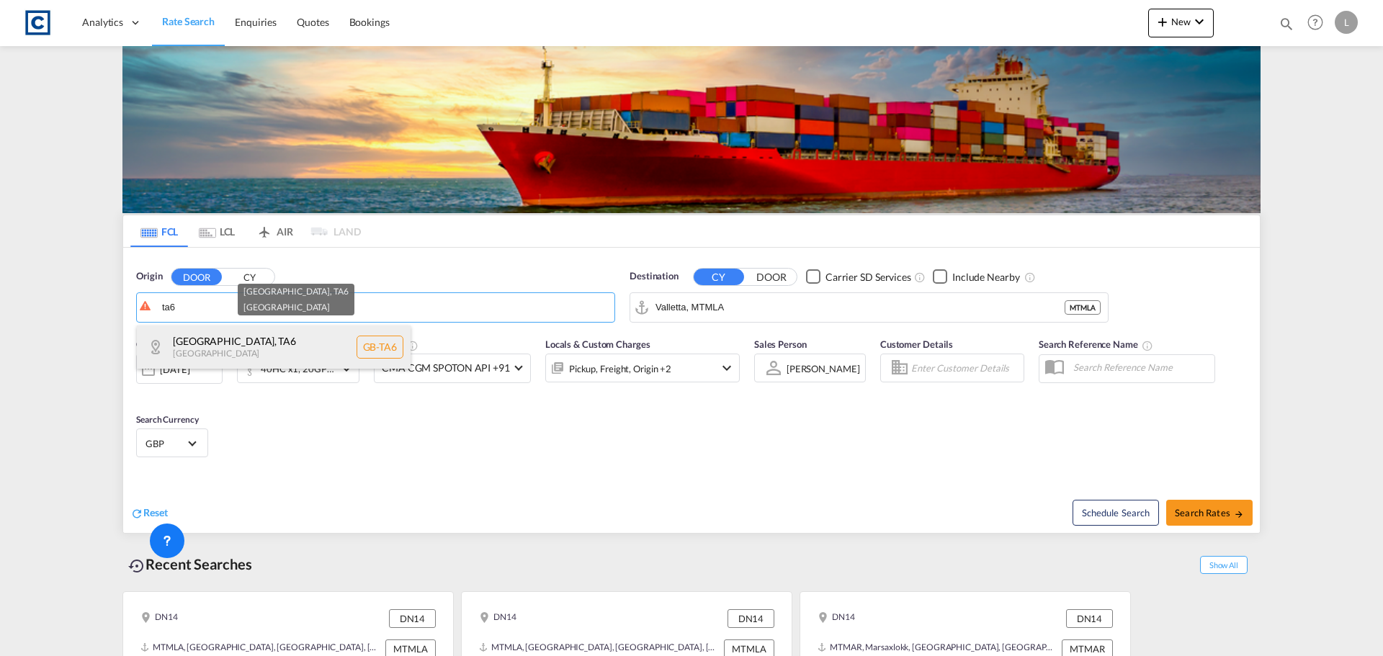
click at [243, 346] on div "[GEOGRAPHIC_DATA] , TA6 [GEOGRAPHIC_DATA] [GEOGRAPHIC_DATA]-TA6" at bounding box center [274, 347] width 274 height 43
type input "GB-TA6, [GEOGRAPHIC_DATA]"
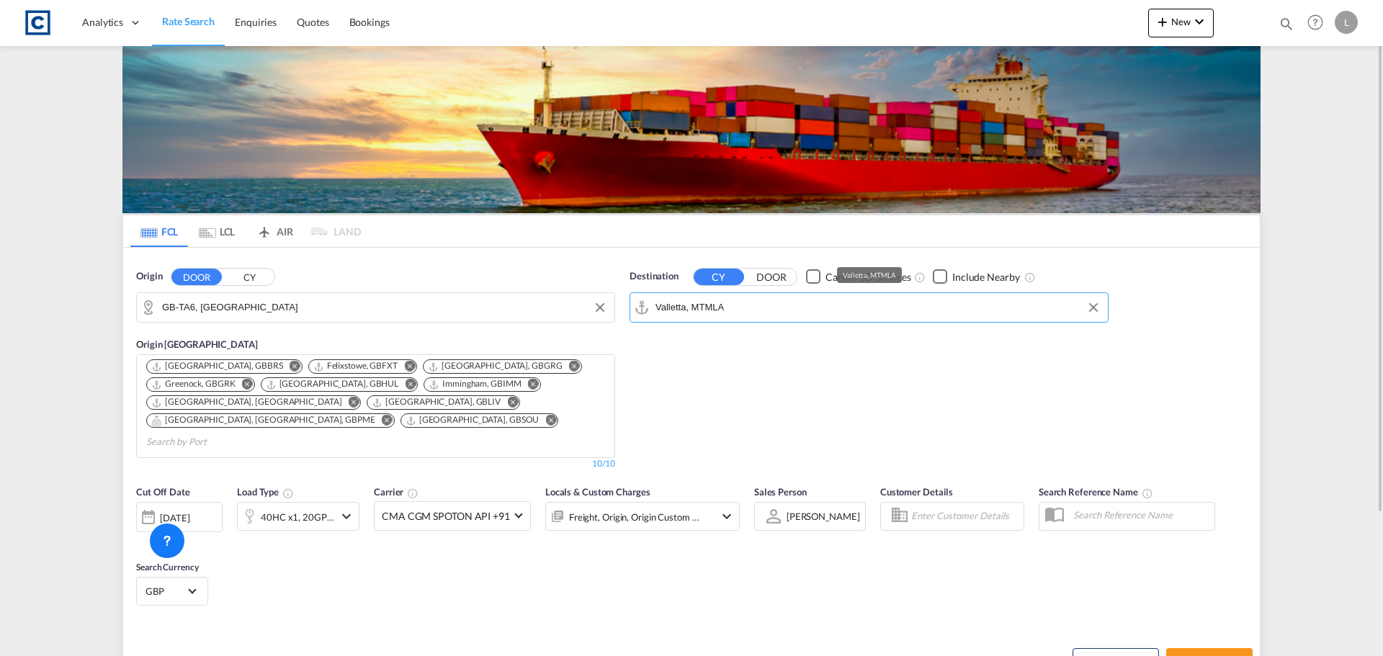
click at [792, 303] on input "Valletta, MTMLA" at bounding box center [877, 308] width 445 height 22
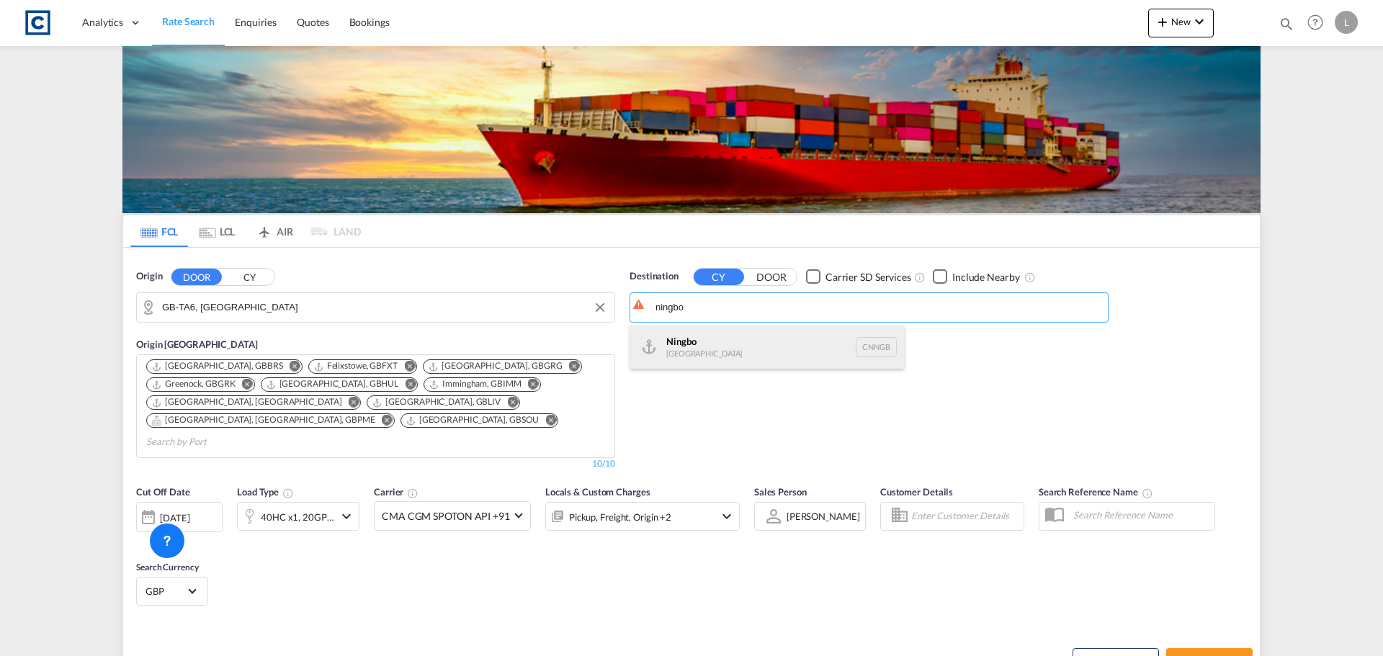
click at [722, 344] on div "Ningbo [GEOGRAPHIC_DATA] CNNGB" at bounding box center [767, 347] width 274 height 43
type input "Ningbo, CNNGB"
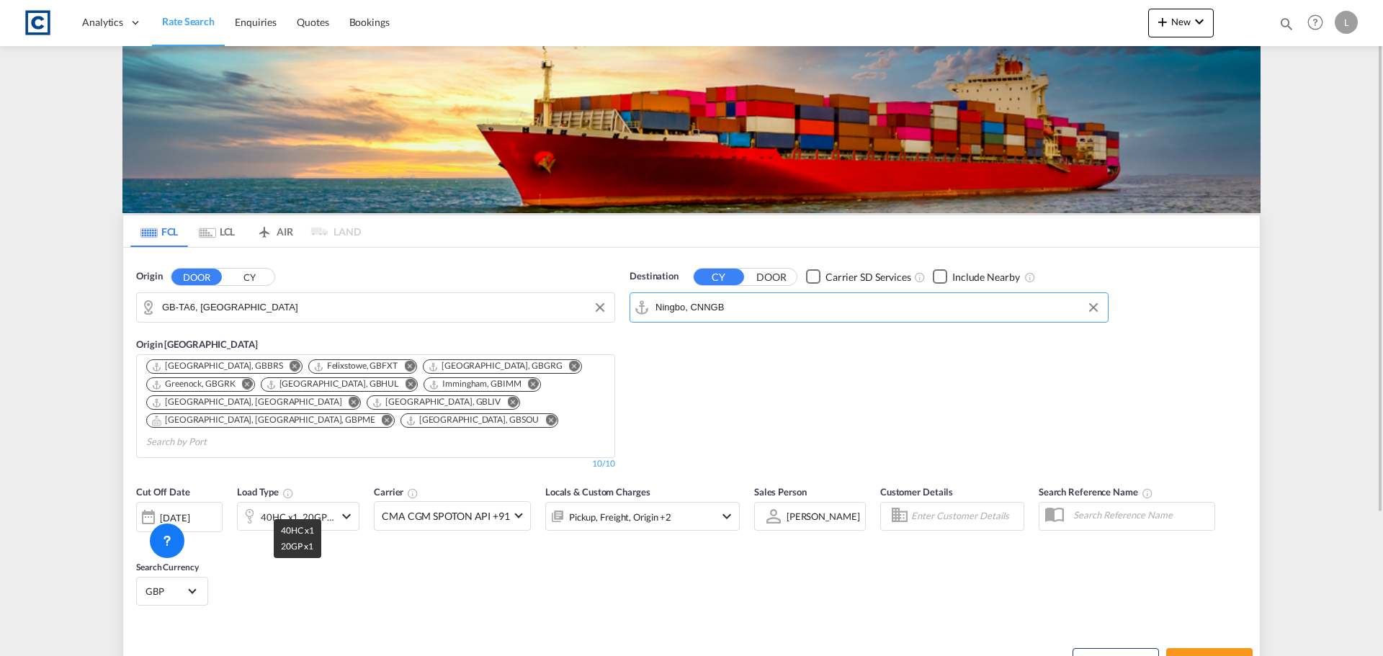
click at [289, 507] on div "40HC x1, 20GP x1" at bounding box center [297, 517] width 73 height 20
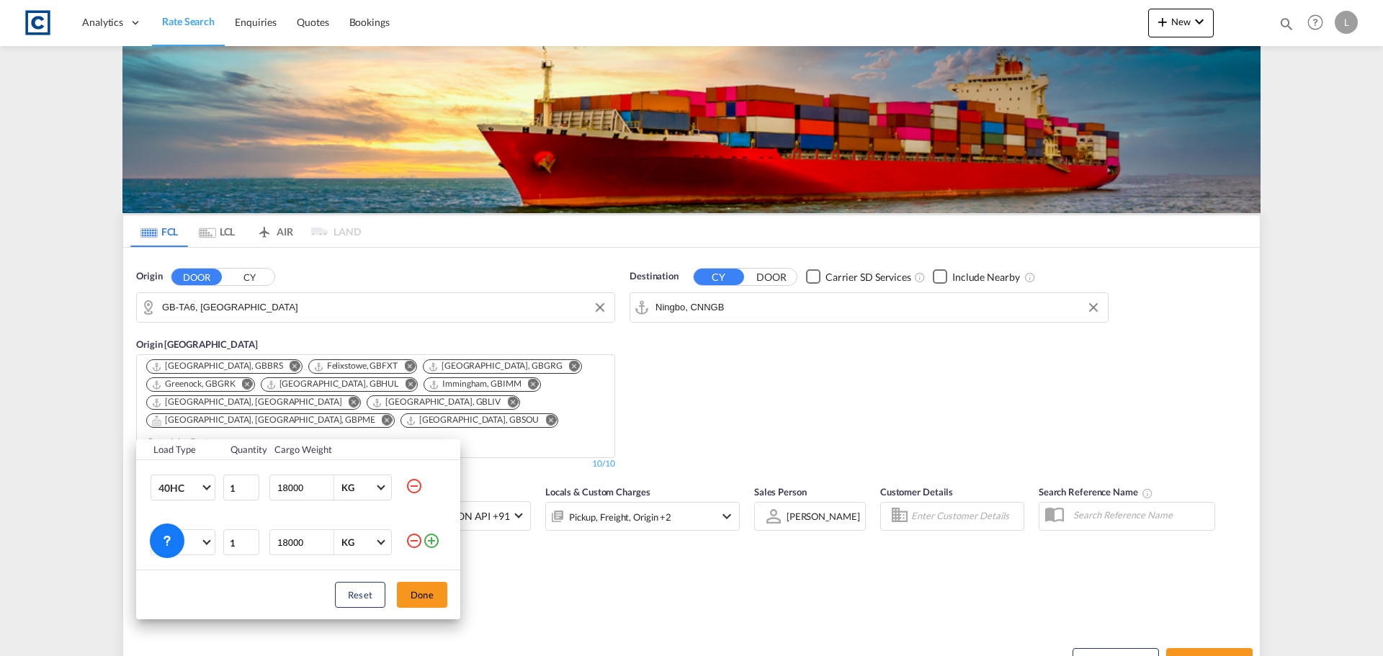
click at [411, 537] on md-icon "icon-minus-circle-outline" at bounding box center [414, 540] width 17 height 17
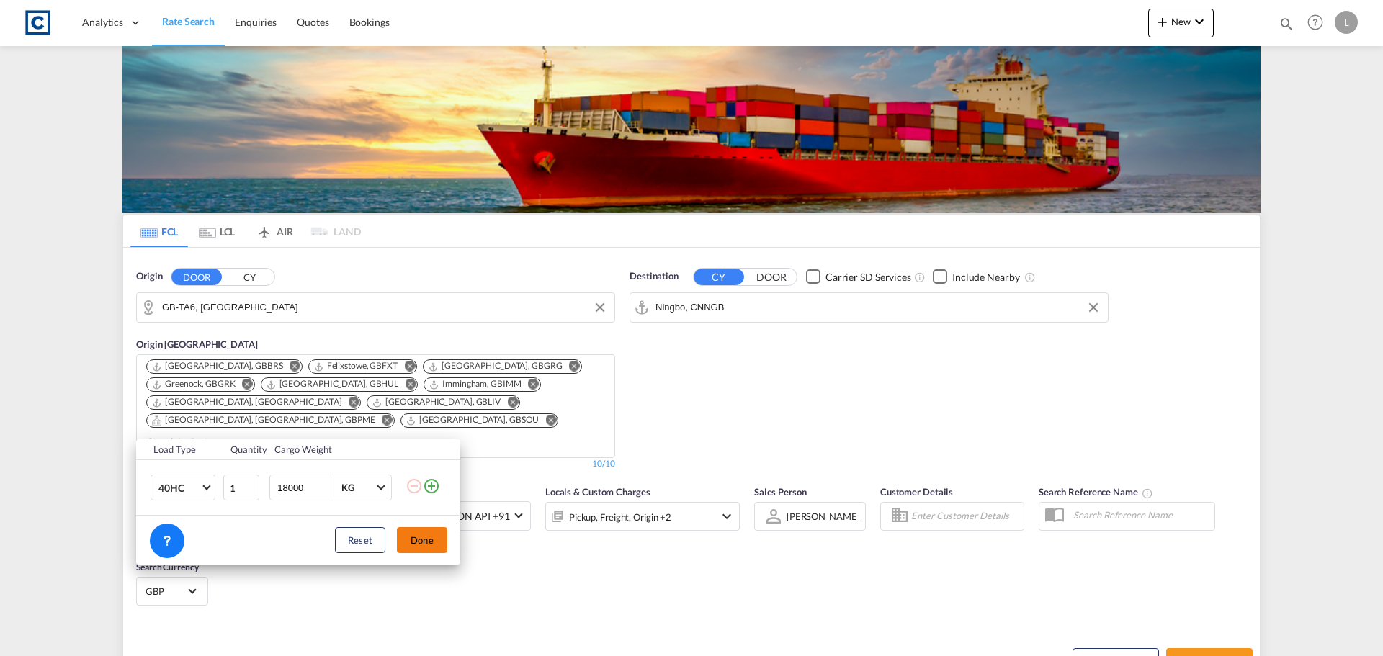
click at [431, 542] on button "Done" at bounding box center [422, 540] width 50 height 26
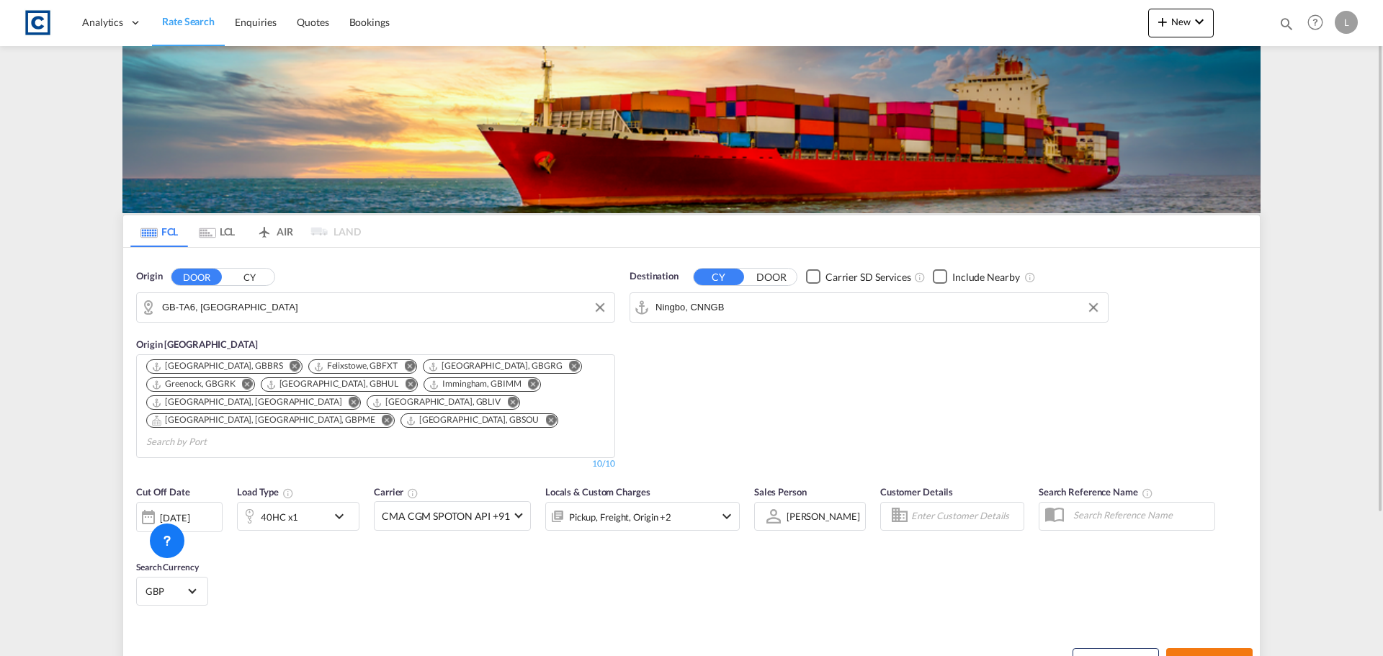
click at [1224, 655] on span "Search Rates" at bounding box center [1209, 661] width 69 height 12
type input "TA6 to CNNGB / [DATE]"
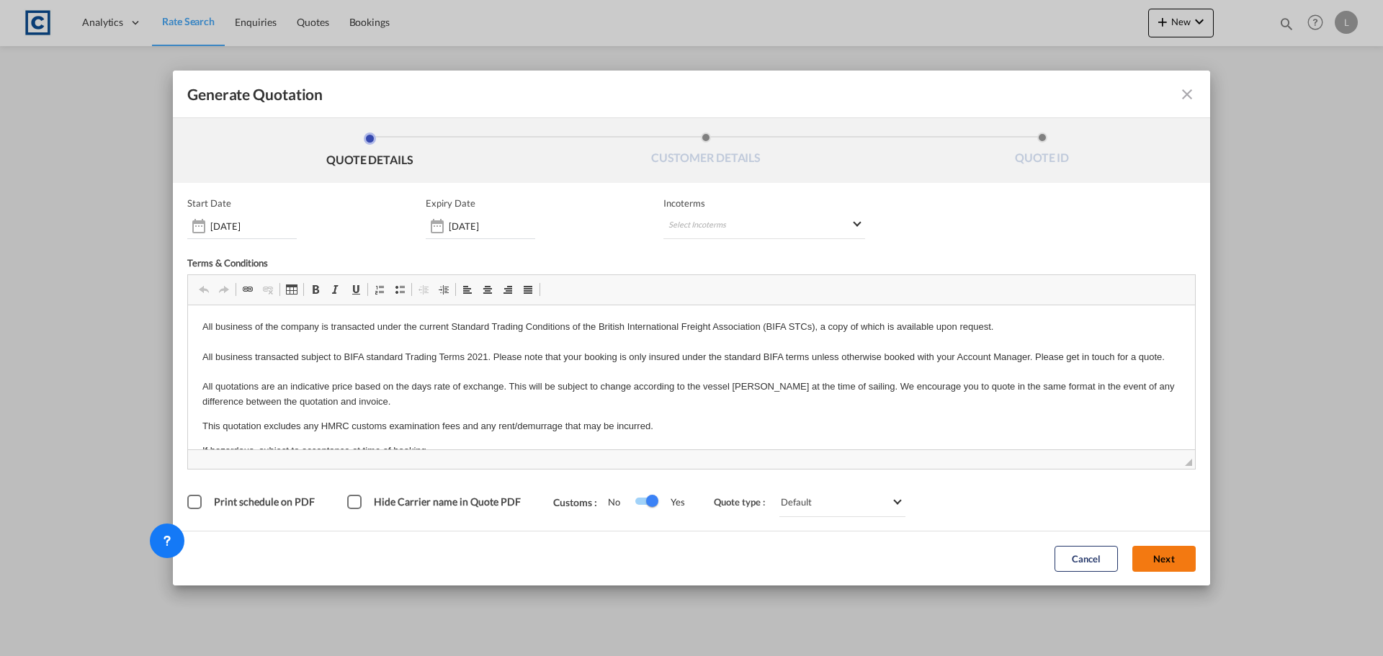
click at [1160, 563] on button "Next" at bounding box center [1163, 559] width 63 height 26
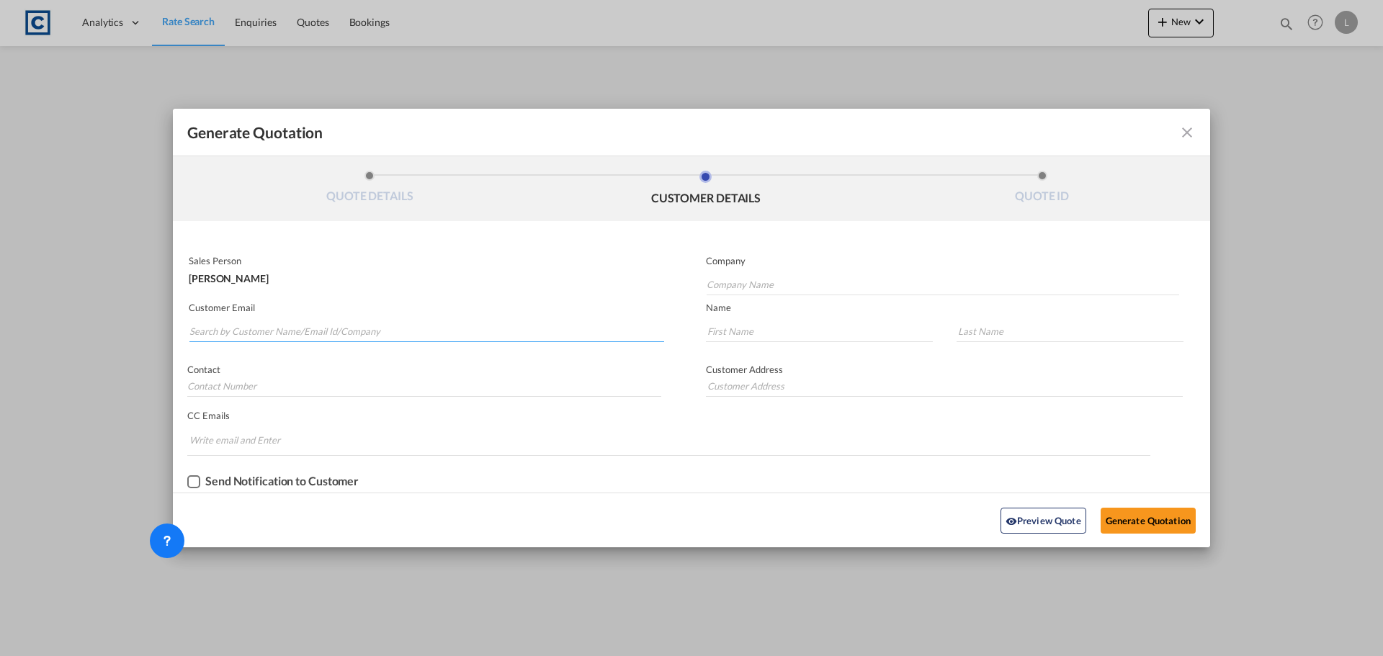
click at [377, 325] on input "Search by Customer Name/Email Id/Company" at bounding box center [426, 332] width 475 height 22
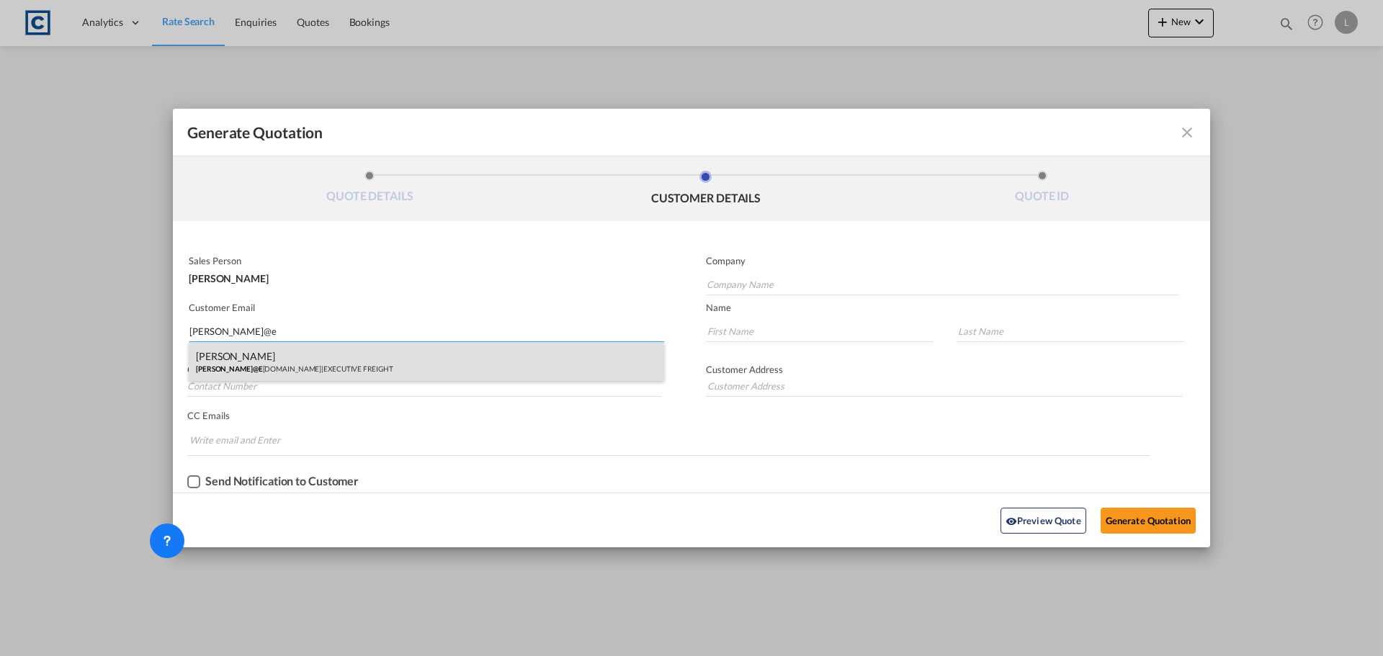
type input "[PERSON_NAME]@e"
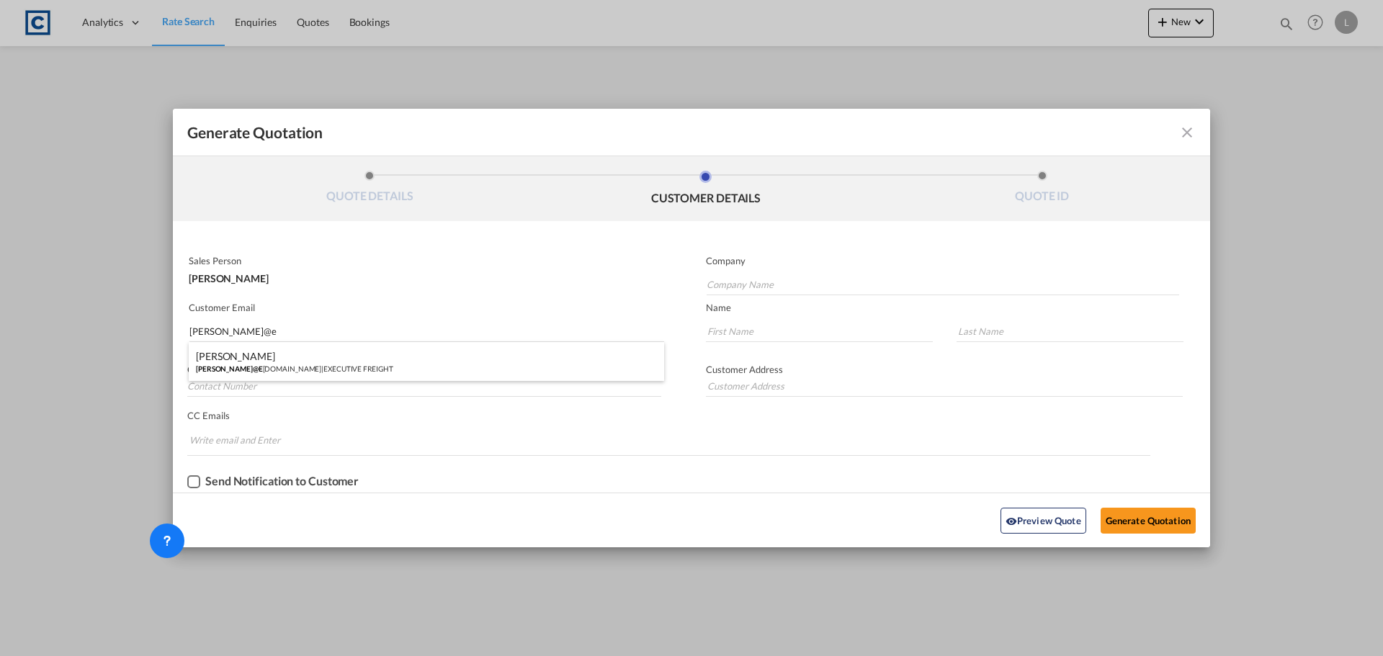
drag, startPoint x: 342, startPoint y: 367, endPoint x: 506, endPoint y: 374, distance: 164.3
click at [343, 367] on div "[PERSON_NAME] [PERSON_NAME]@E [DOMAIN_NAME] | EXECUTIVE FREIGHT" at bounding box center [426, 361] width 475 height 39
type input "EXECUTIVE FREIGHT"
type input "[PERSON_NAME][EMAIL_ADDRESS][DOMAIN_NAME]"
type input "[PERSON_NAME]"
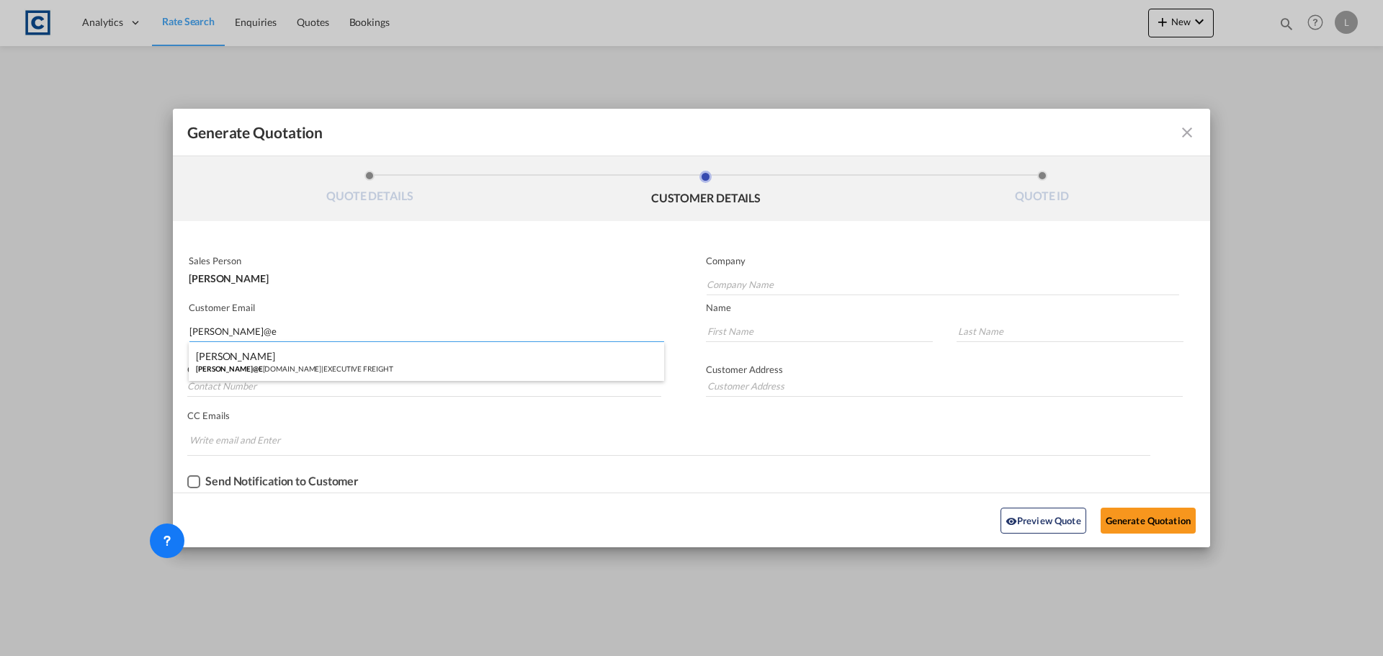
type input "RICH"
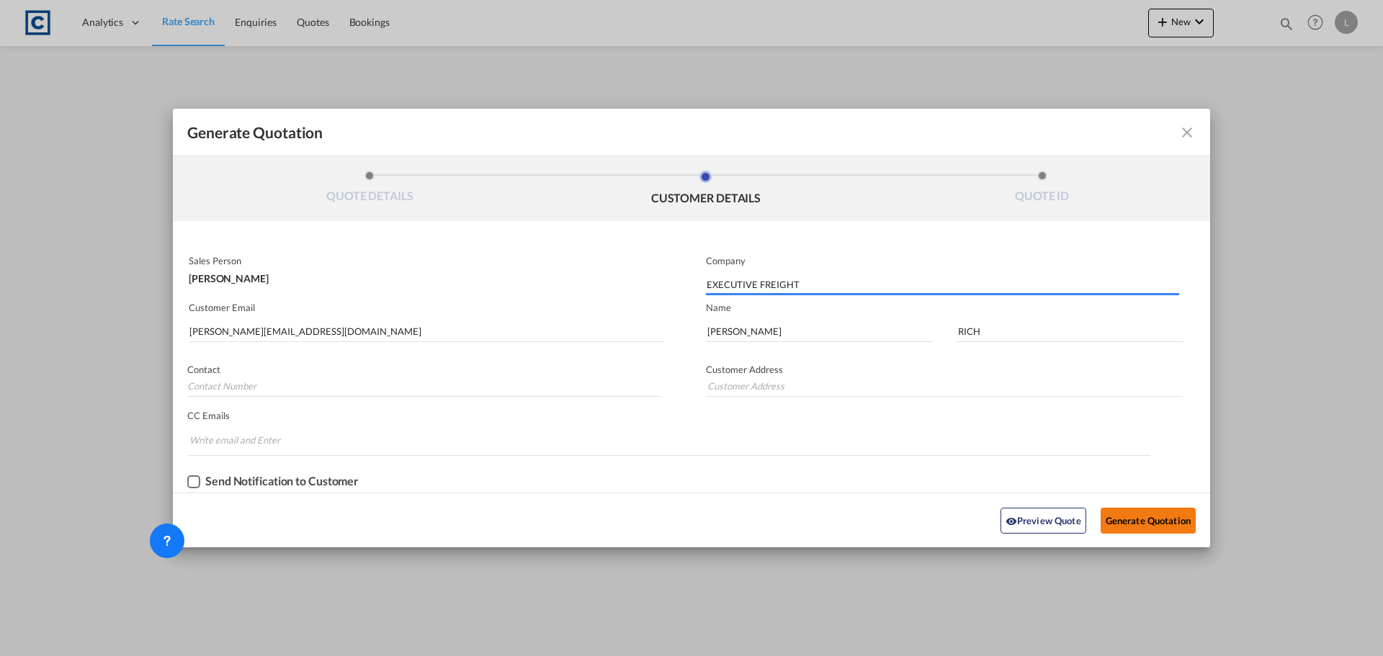
click at [1161, 527] on button "Generate Quotation" at bounding box center [1148, 521] width 95 height 26
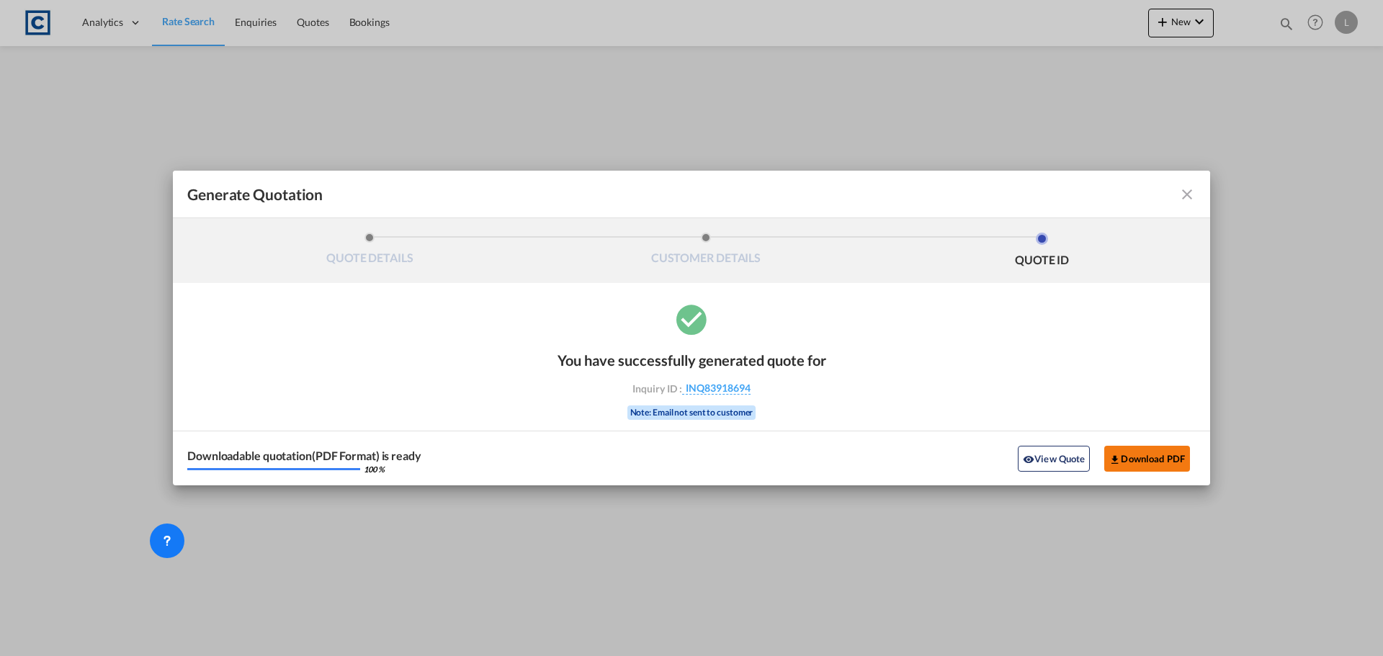
click at [1160, 462] on button "Download PDF" at bounding box center [1147, 459] width 86 height 26
